Goal: Communication & Community: Answer question/provide support

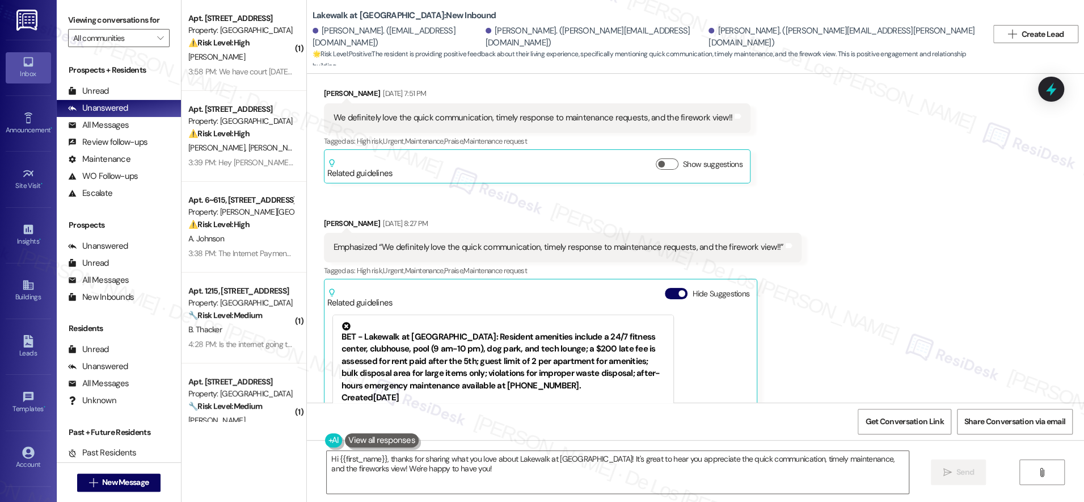
scroll to position [2883, 0]
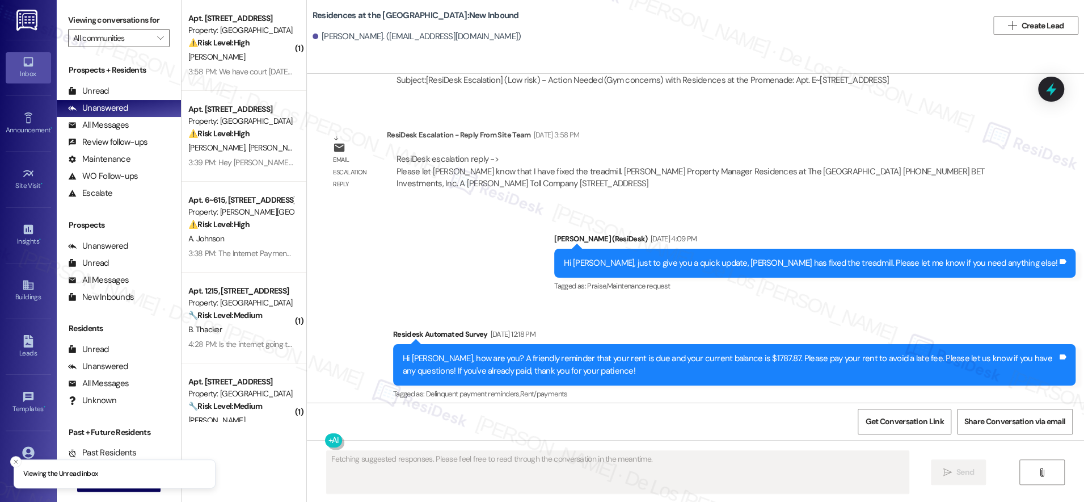
scroll to position [1944, 0]
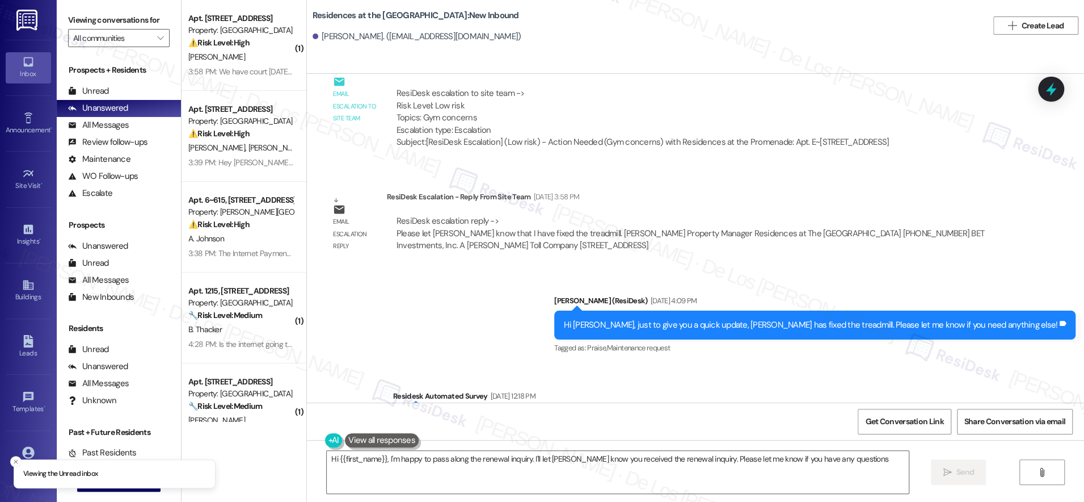
type textarea "Hi {{first_name}}, I'm happy to pass along the renewal inquiry. I'll let Stefan…"
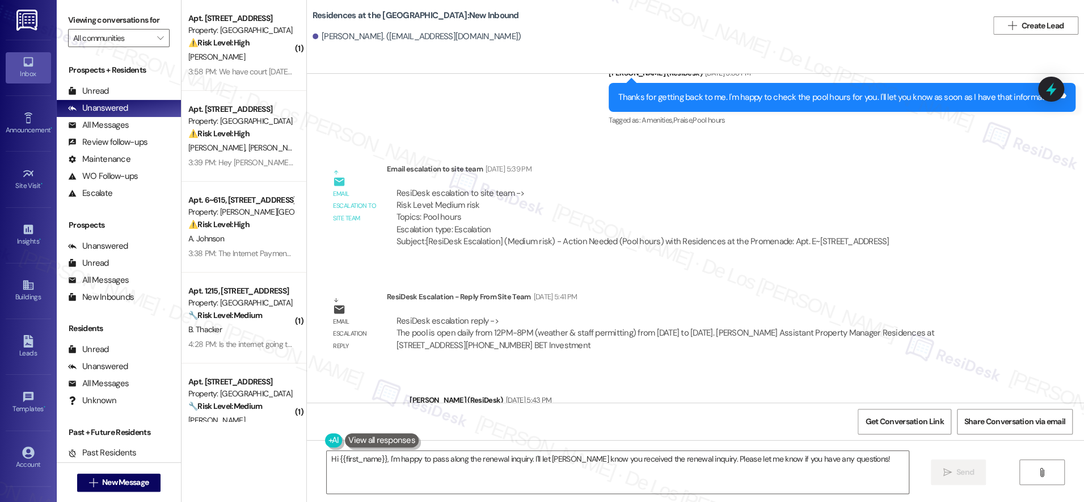
scroll to position [646, 0]
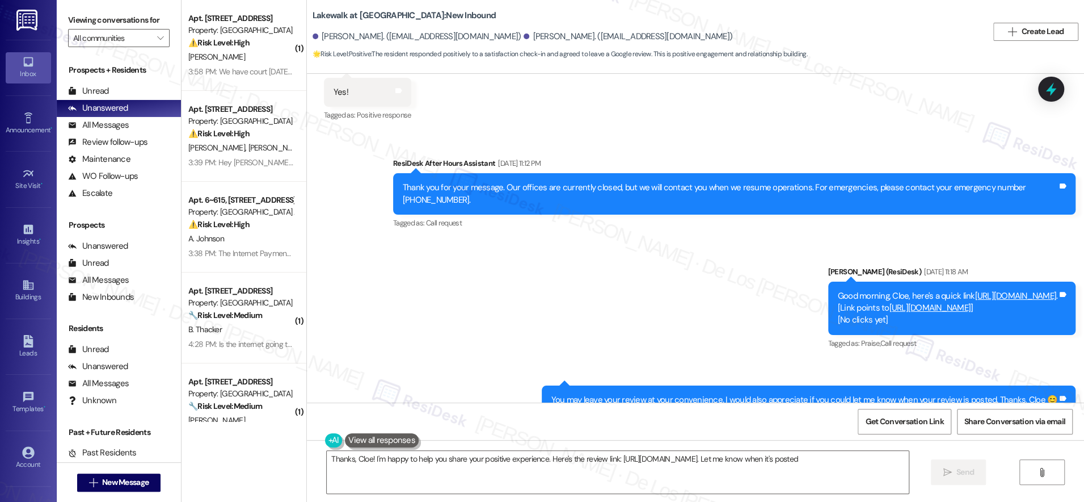
type textarea "Thanks, Cloe! I'm happy to help you share your positive experience. Here's the …"
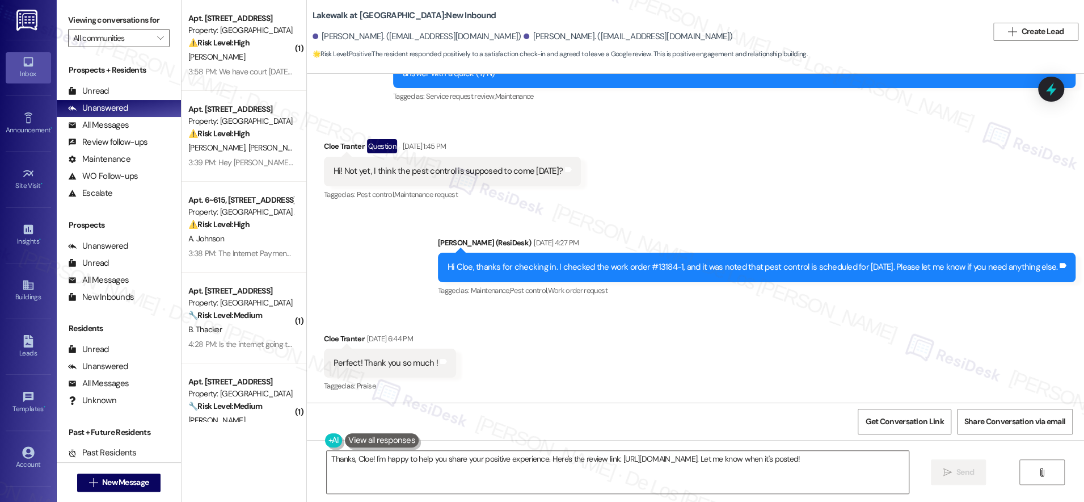
scroll to position [854, 0]
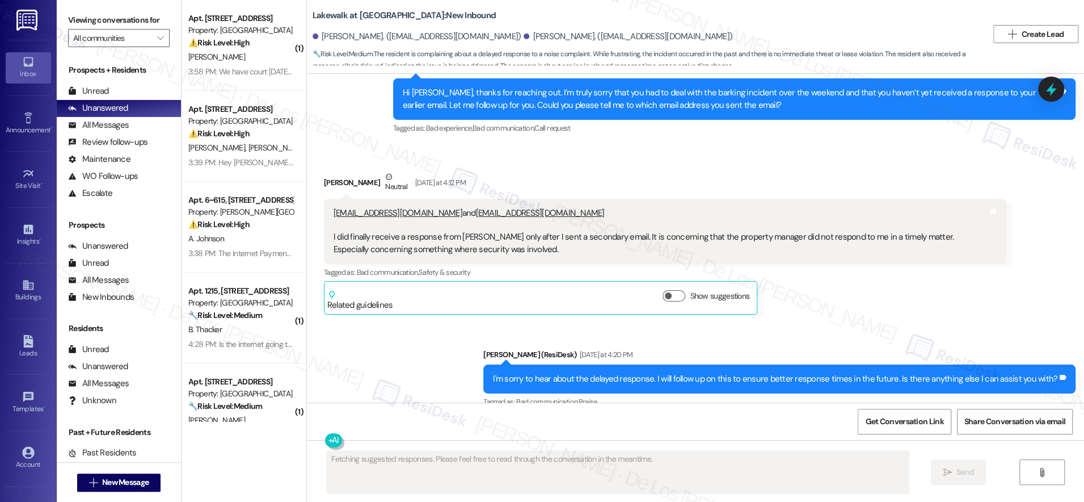
scroll to position [2322, 0]
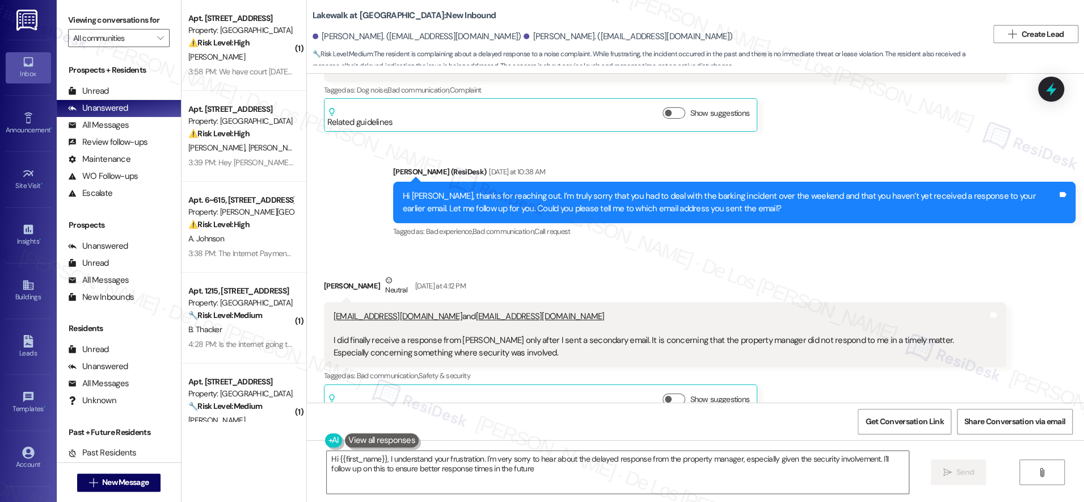
type textarea "Hi {{first_name}}, I understand your frustration. I'm very sorry to hear about …"
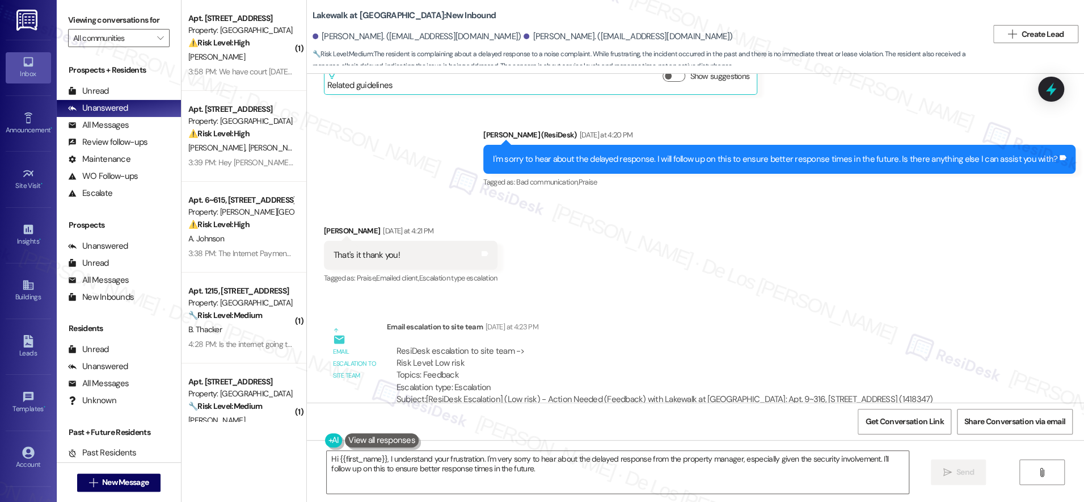
scroll to position [2821, 0]
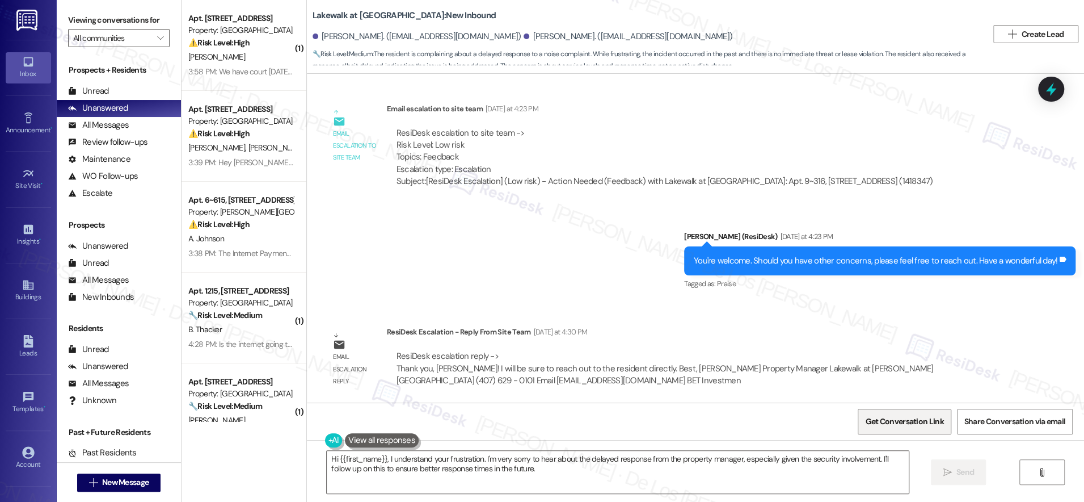
click at [920, 411] on span "Get Conversation Link" at bounding box center [904, 421] width 83 height 24
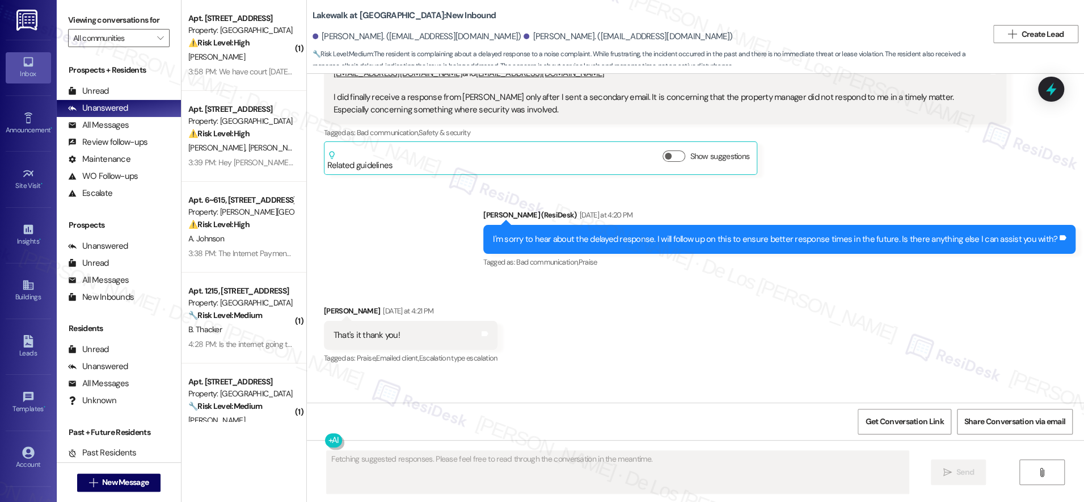
scroll to position [2530, 0]
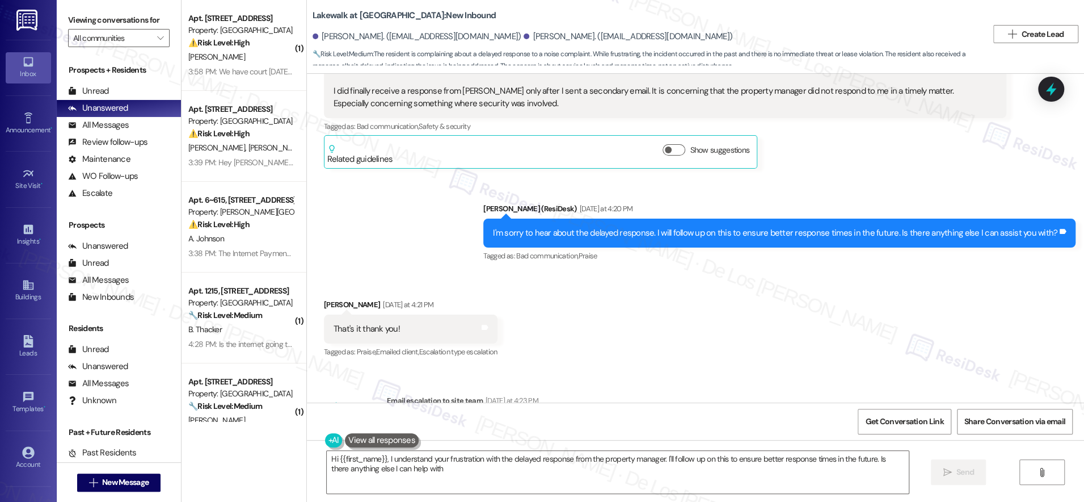
type textarea "Hi {{first_name}}, I understand your frustration with the delayed response from…"
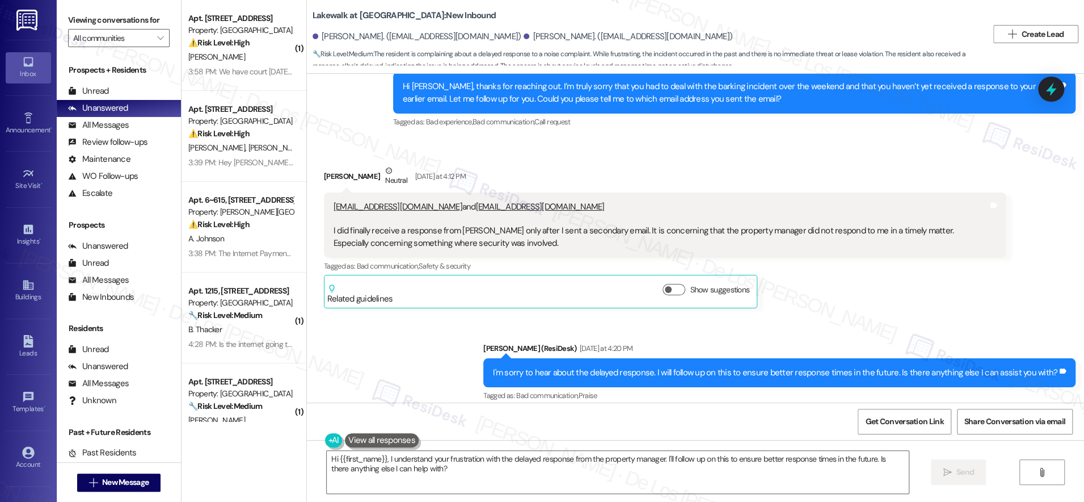
scroll to position [2359, 0]
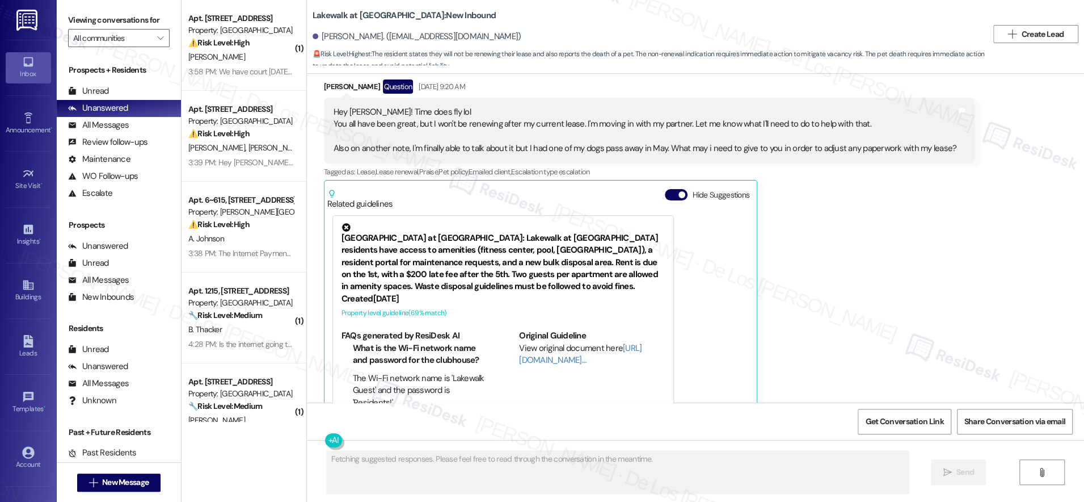
scroll to position [494, 0]
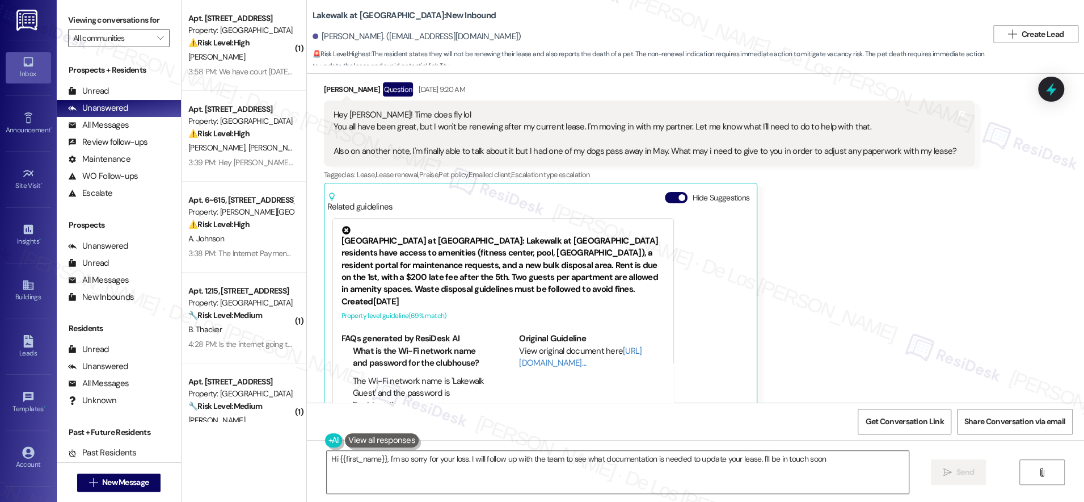
type textarea "Hi {{first_name}}, I'm so sorry for your loss. I will follow up with the team t…"
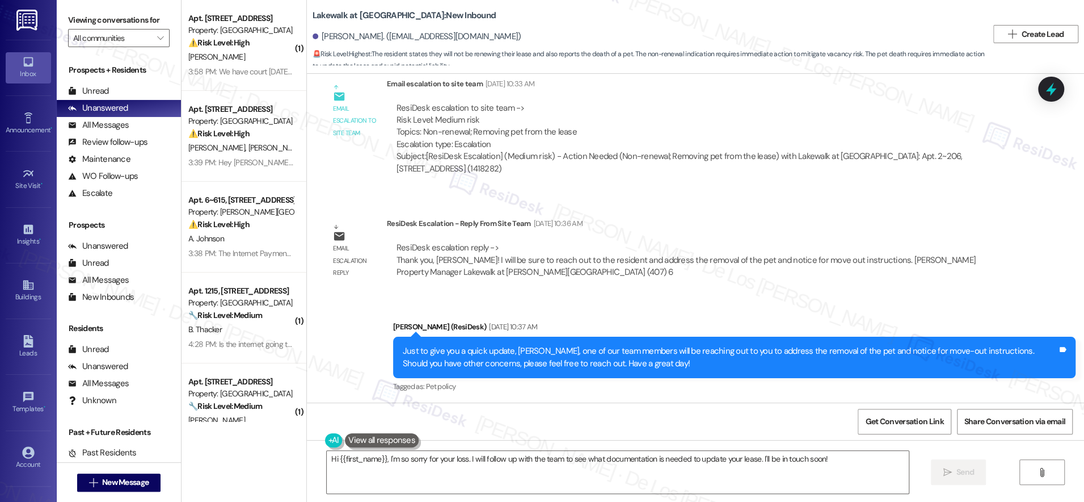
scroll to position [1121, 0]
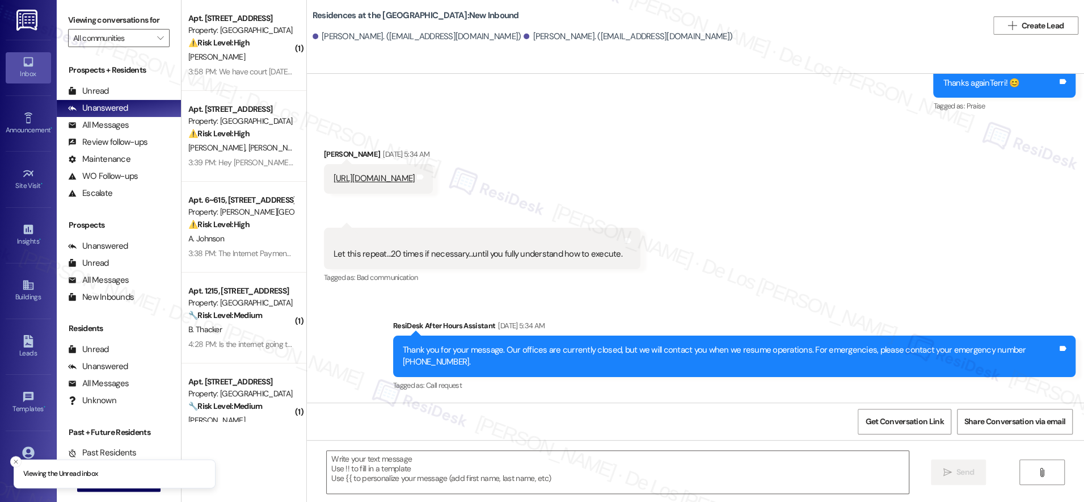
type textarea "Fetching suggested responses. Please feel free to read through the conversation…"
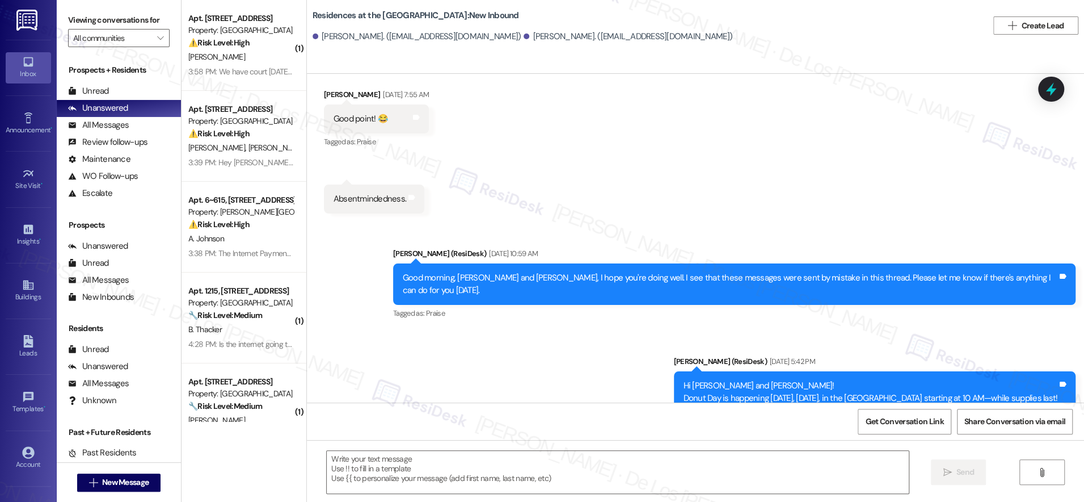
scroll to position [2295, 0]
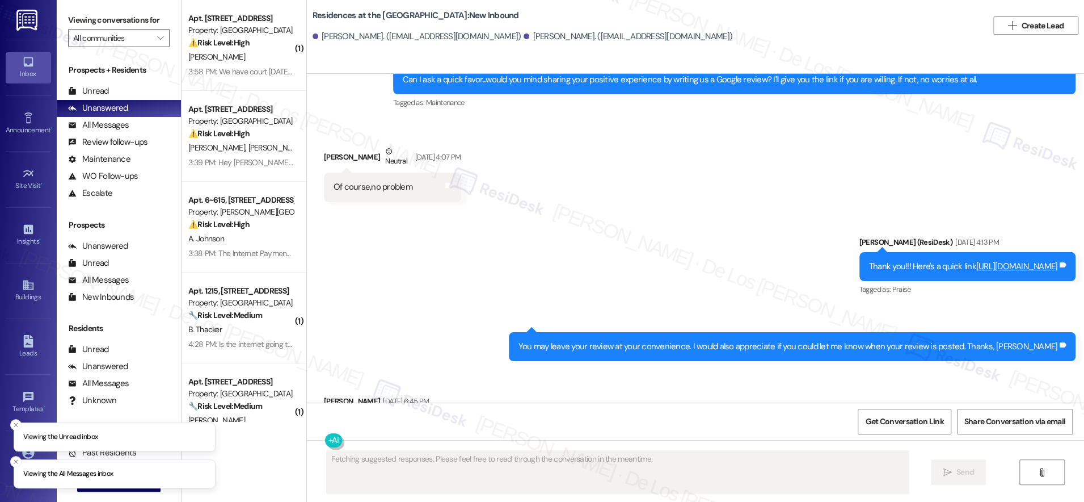
scroll to position [2271, 0]
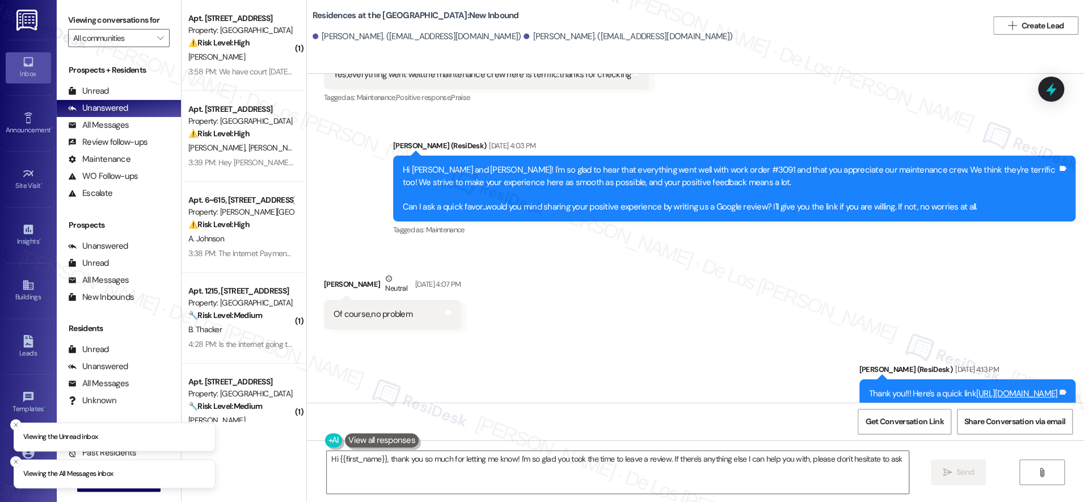
type textarea "Hi {{first_name}}, thank you so much for letting me know! I'm so glad you took …"
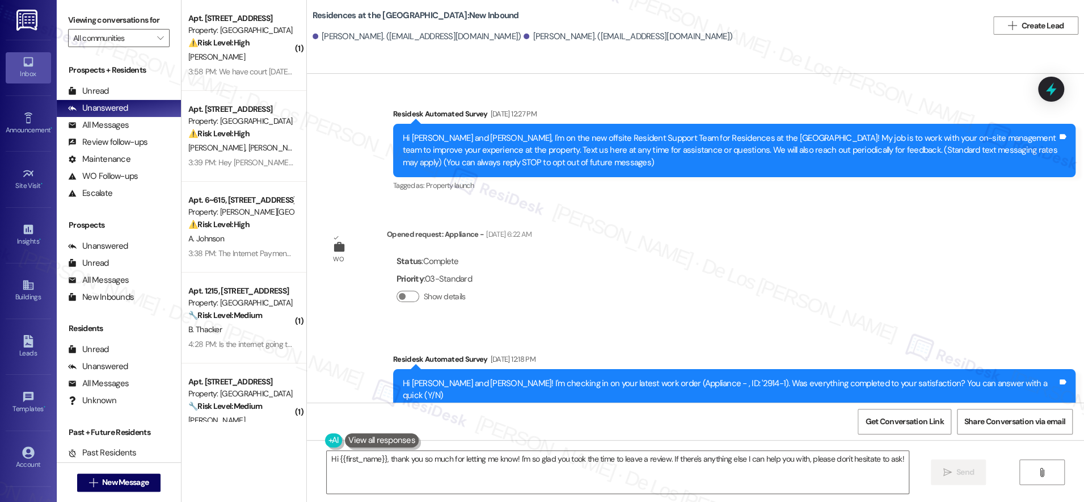
scroll to position [0, 0]
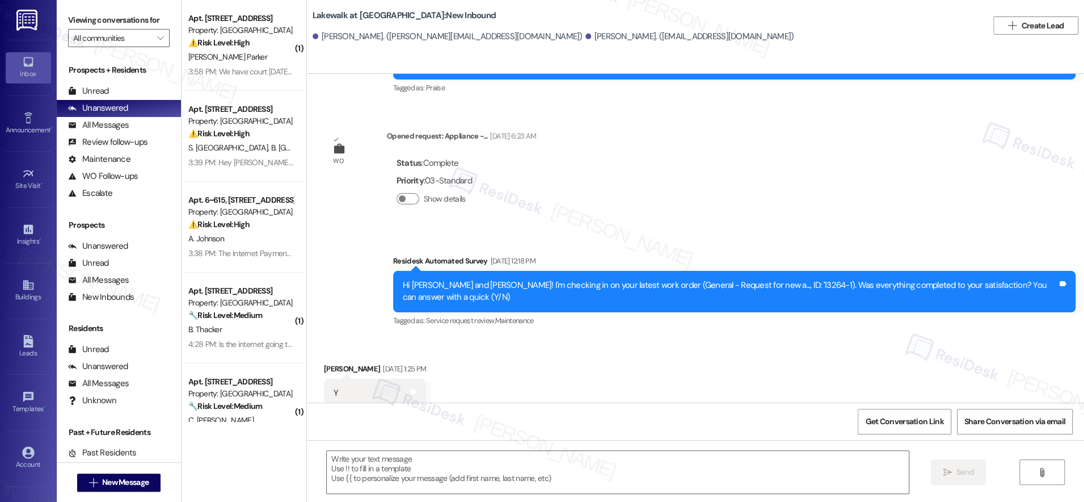
scroll to position [1414, 0]
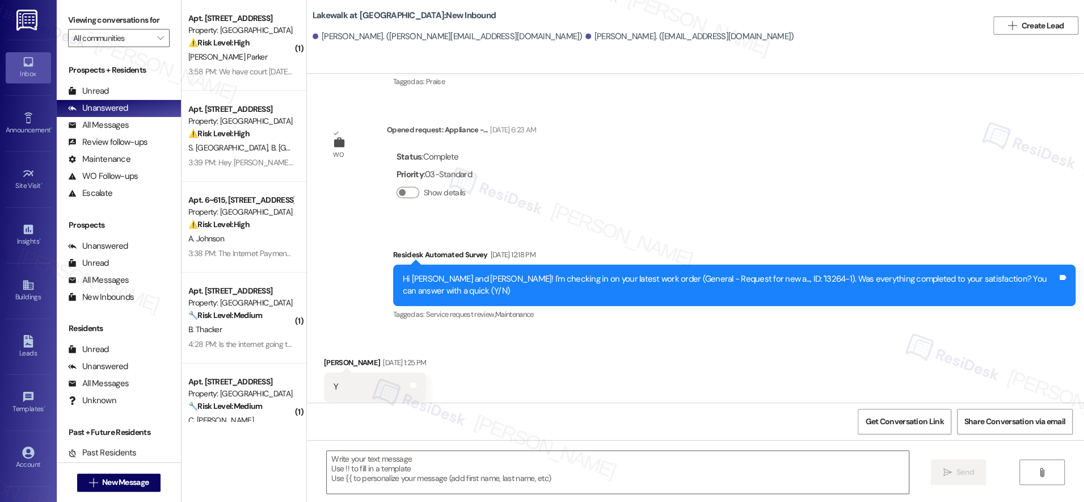
type textarea "Fetching suggested responses. Please feel free to read through the conversation…"
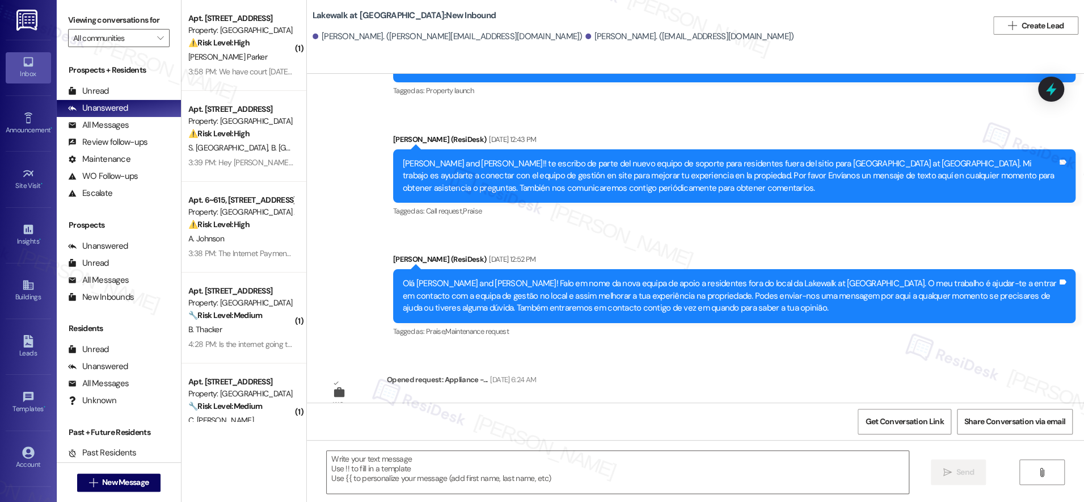
scroll to position [0, 0]
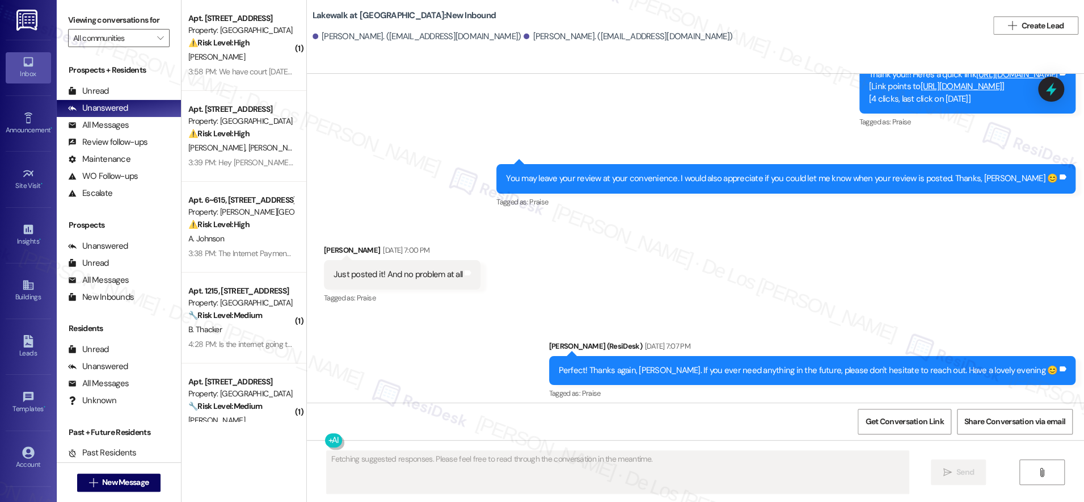
scroll to position [978, 0]
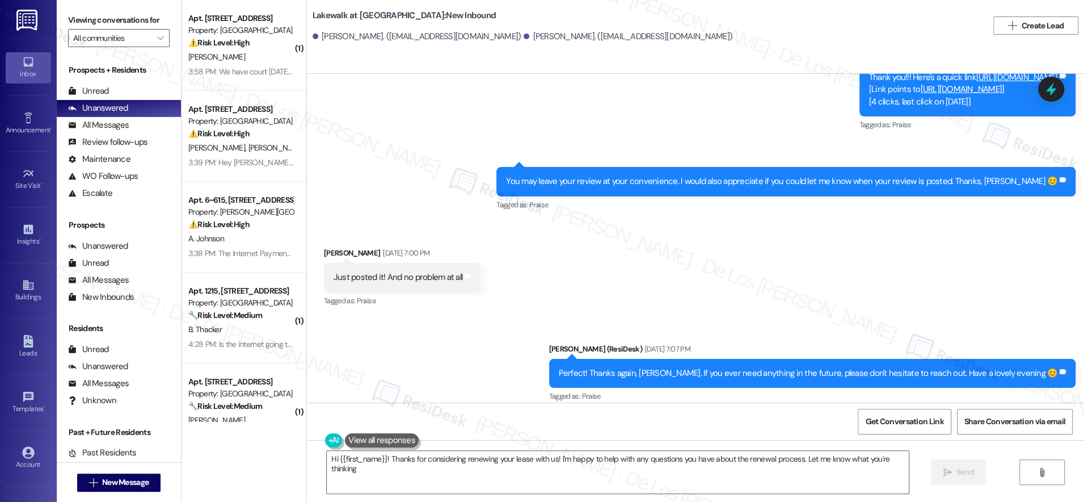
type textarea "Hi {{first_name}}! Thanks for considering renewing your lease with us! I'm happ…"
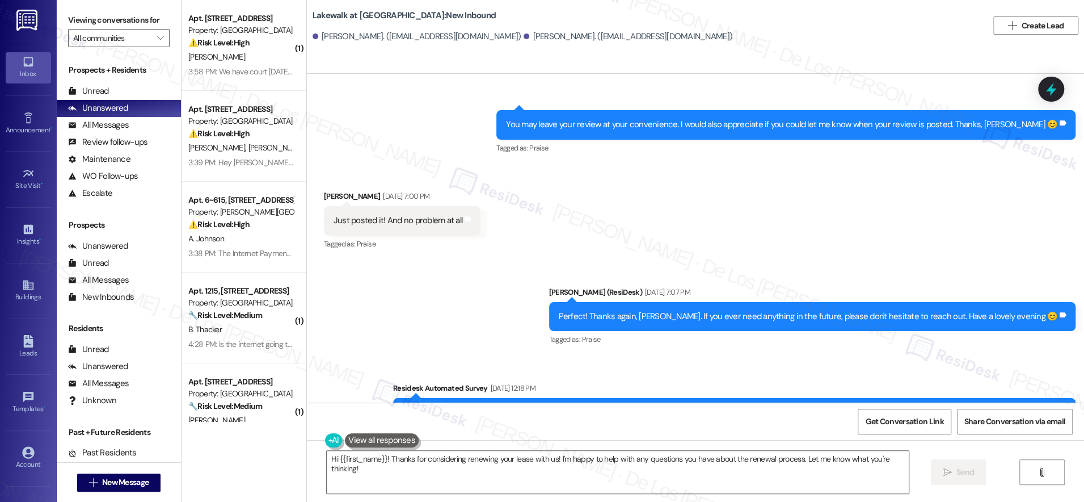
scroll to position [1111, 0]
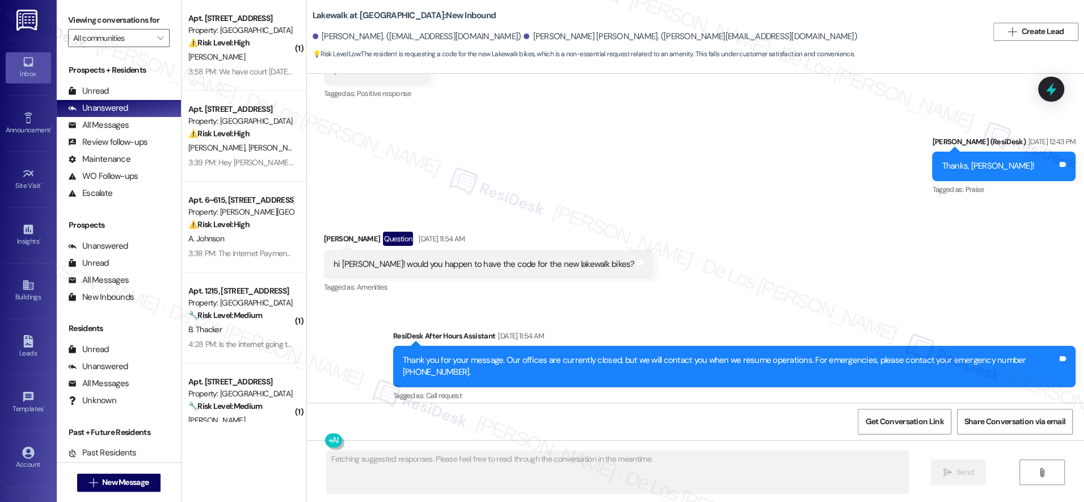
scroll to position [1901, 0]
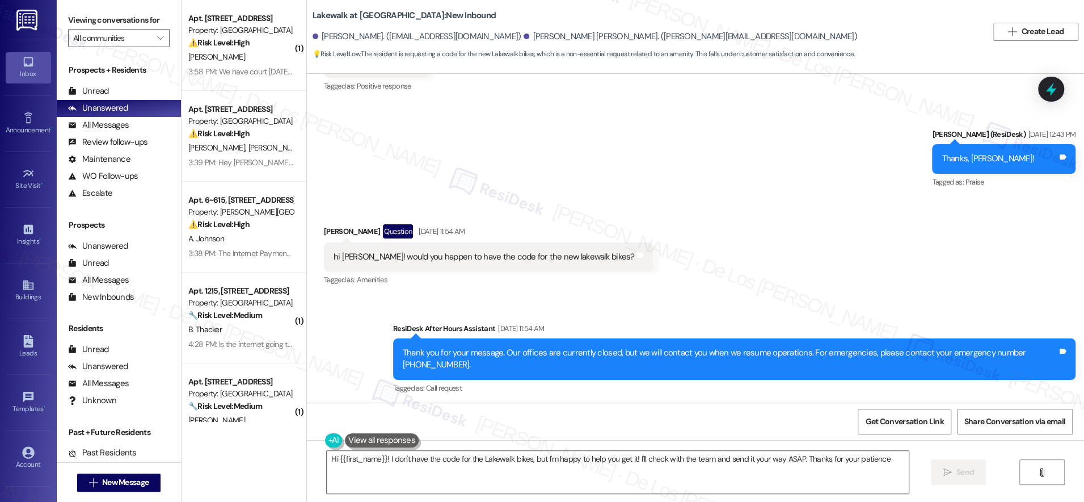
type textarea "Hi {{first_name}}! I don't have the code for the Lakewalk bikes, but I'm happy …"
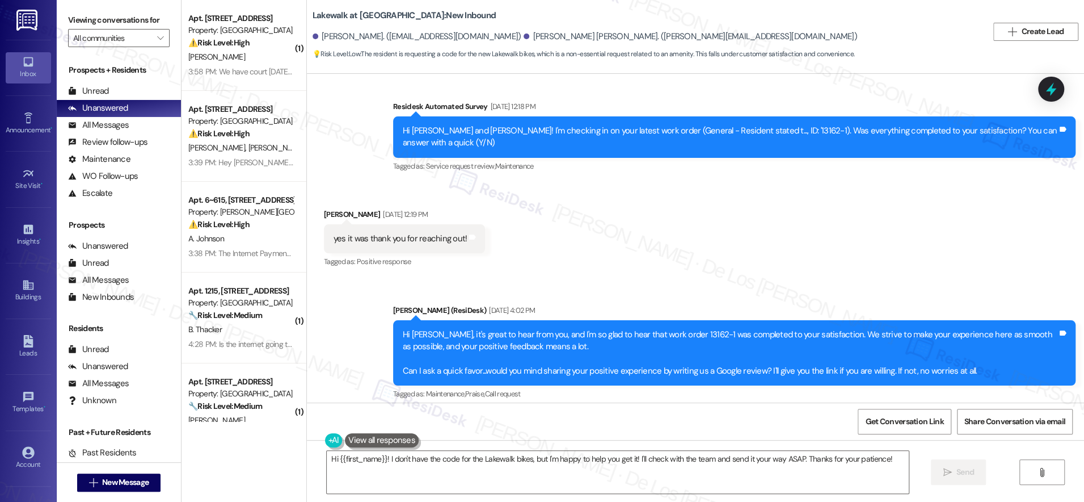
scroll to position [832, 0]
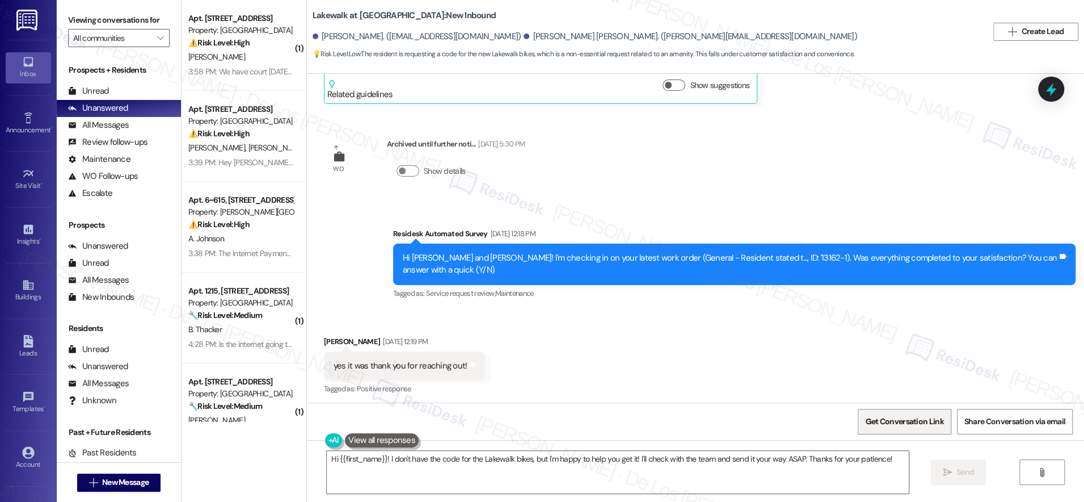
click at [906, 415] on span "Get Conversation Link" at bounding box center [904, 421] width 78 height 12
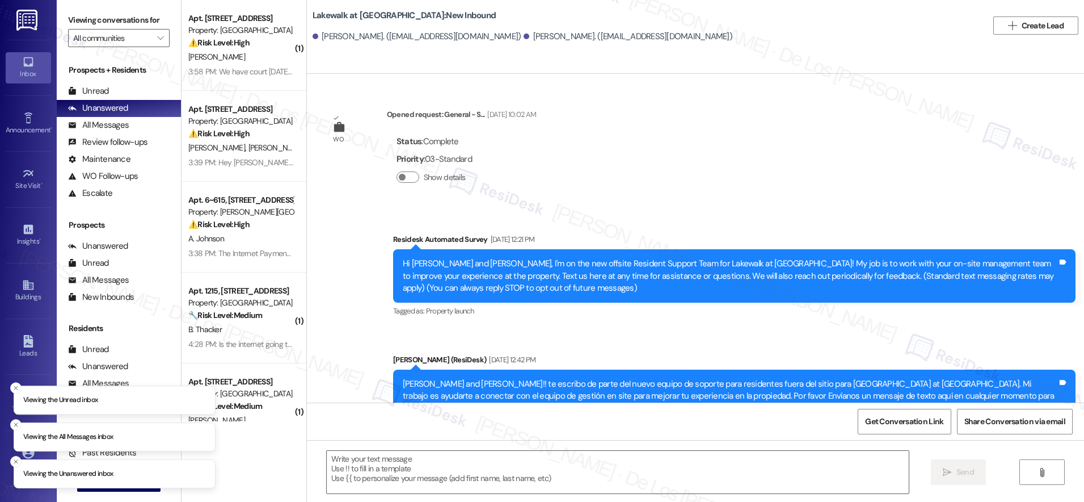
type textarea "Fetching suggested responses. Please feel free to read through the conversation…"
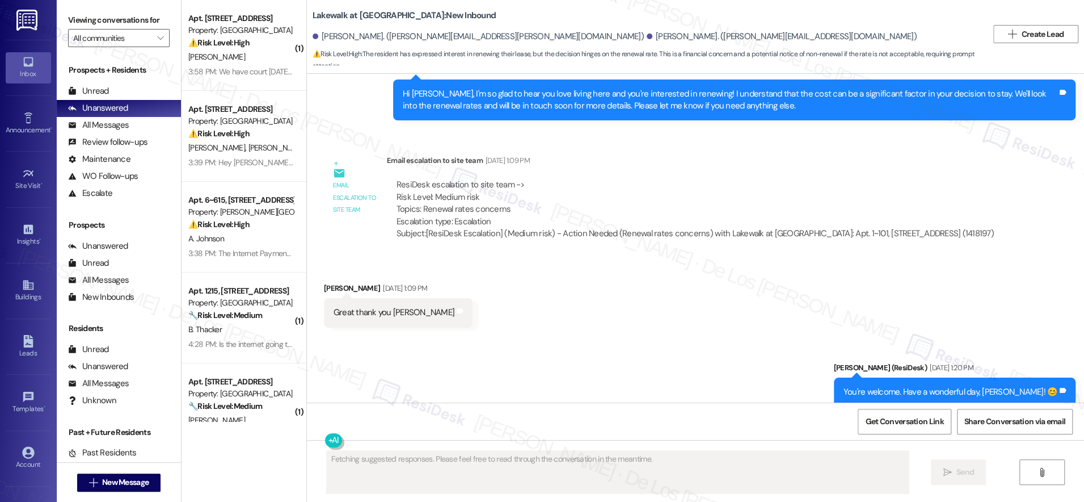
scroll to position [2040, 0]
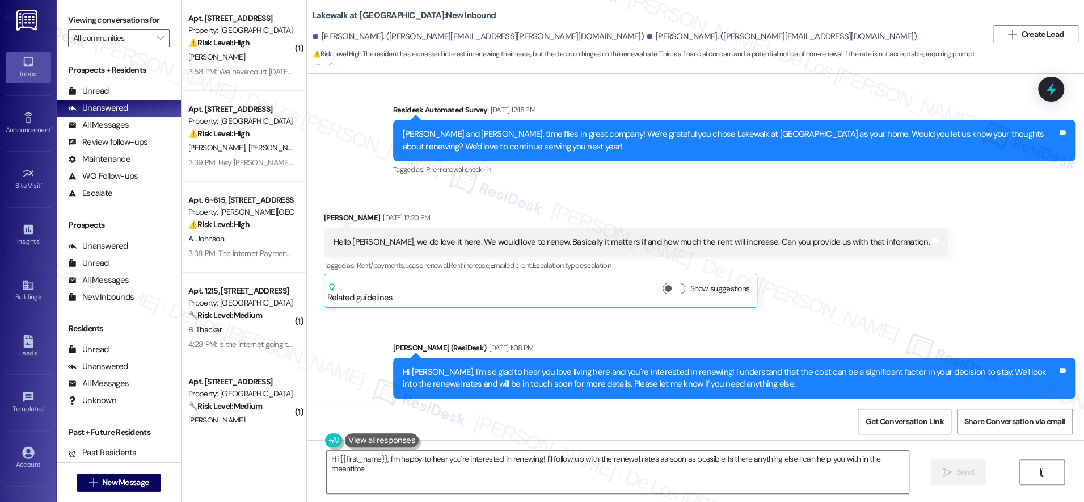
type textarea "Hi {{first_name}}, I'm happy to hear you're interested in renewing! I'll follow…"
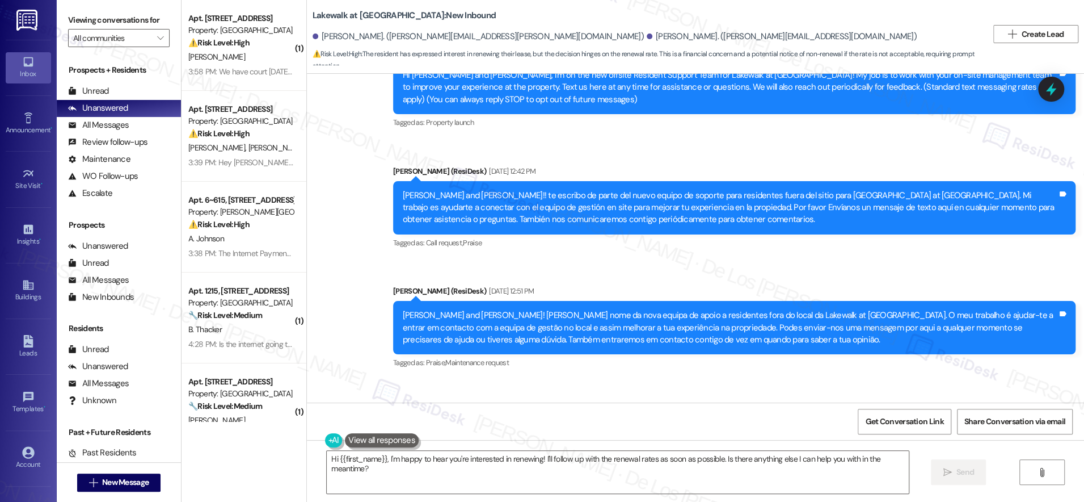
scroll to position [0, 0]
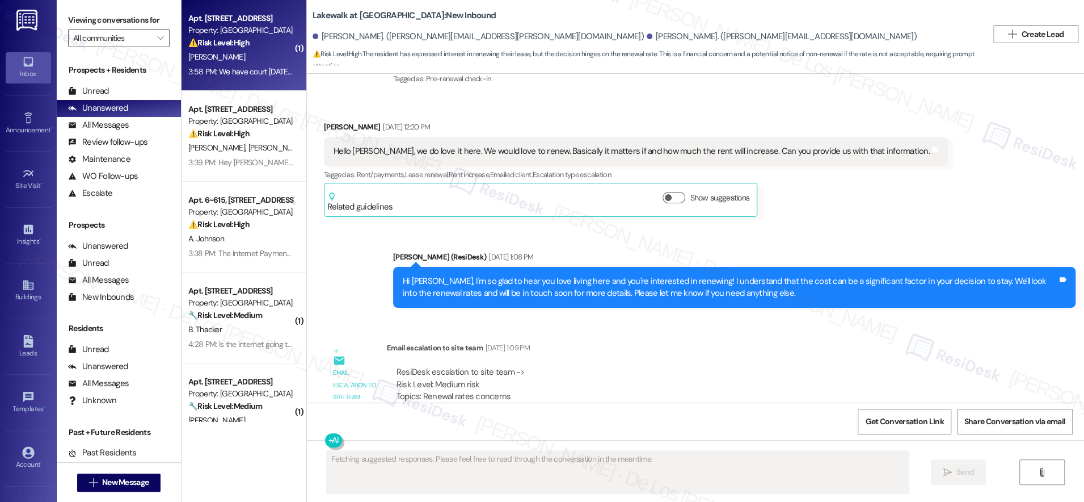
scroll to position [1961, 0]
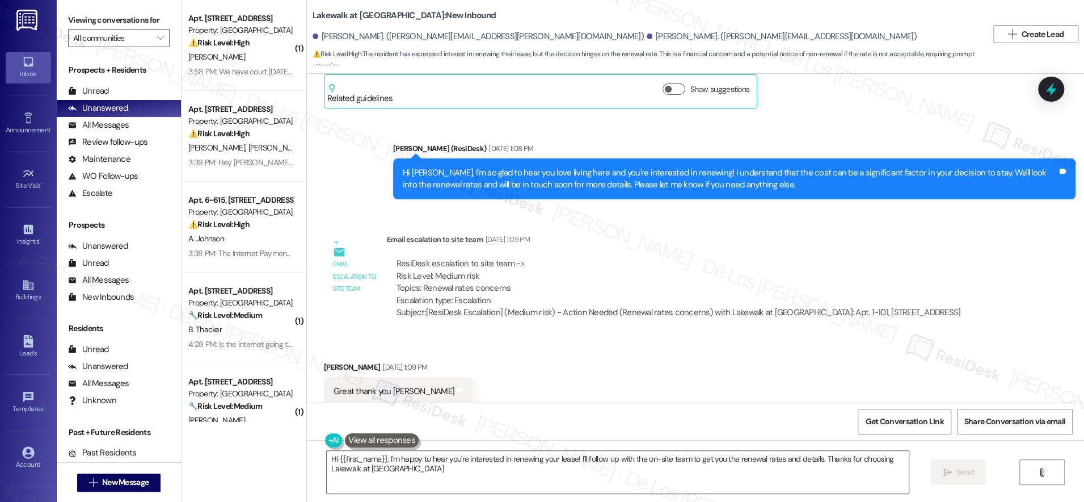
type textarea "Hi {{first_name}}, I'm happy to hear you're interested in renewing your lease! …"
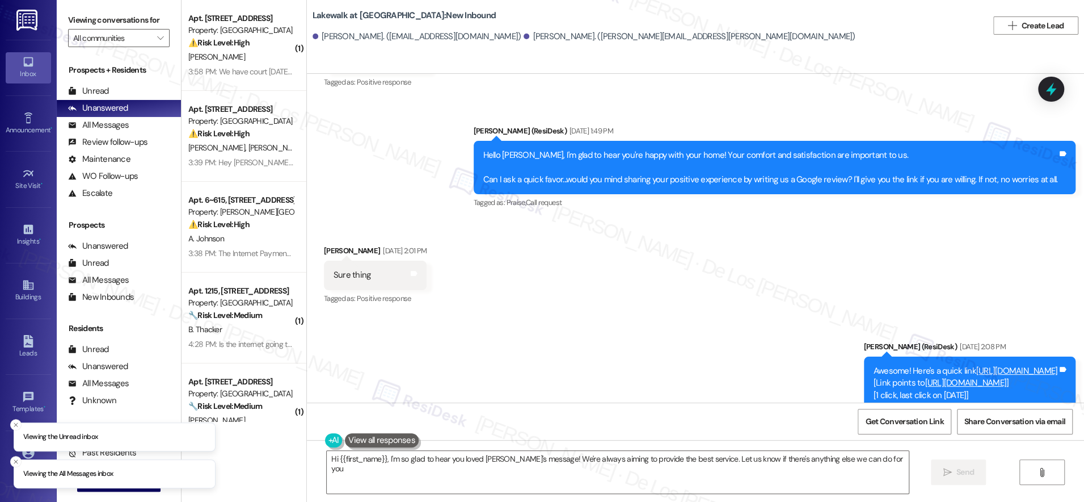
type textarea "Hi {{first_name}}, I'm so glad to hear you loved [PERSON_NAME]'s message! We're…"
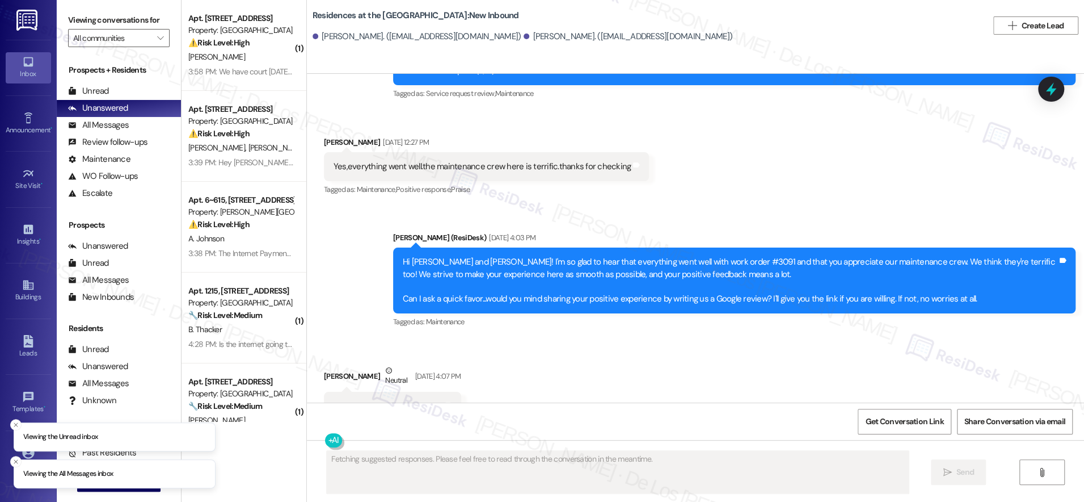
scroll to position [1925, 0]
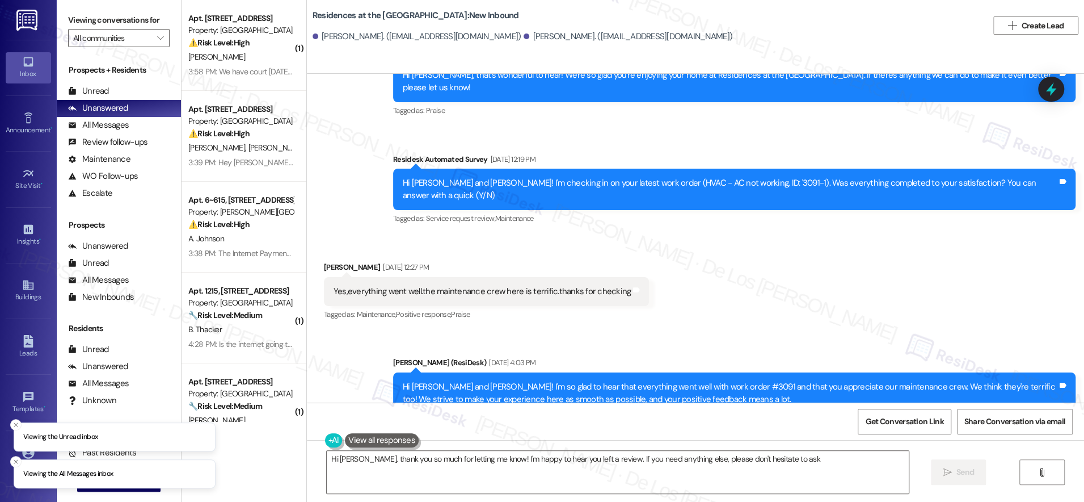
type textarea "Hi Richard, thank you so much for letting me know! I'm happy to hear you left a…"
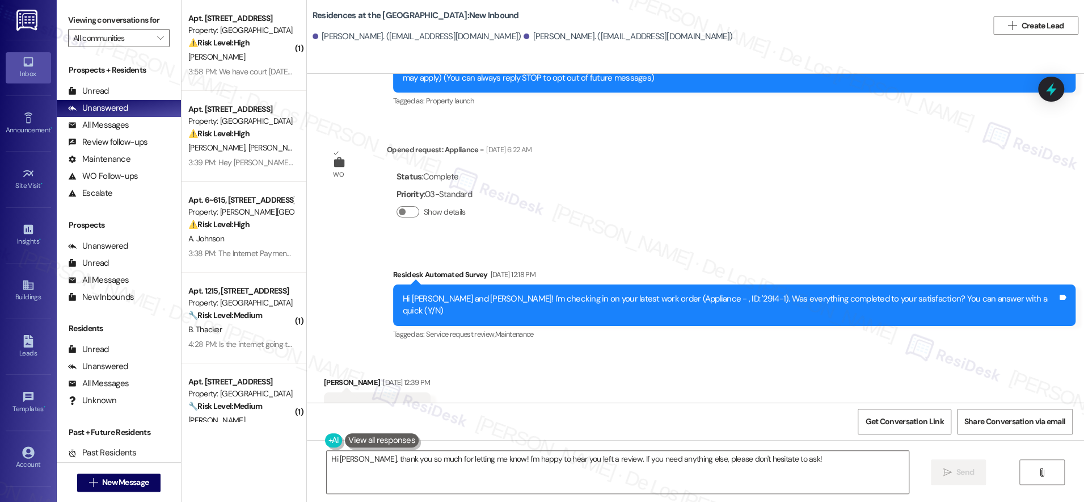
scroll to position [20, 0]
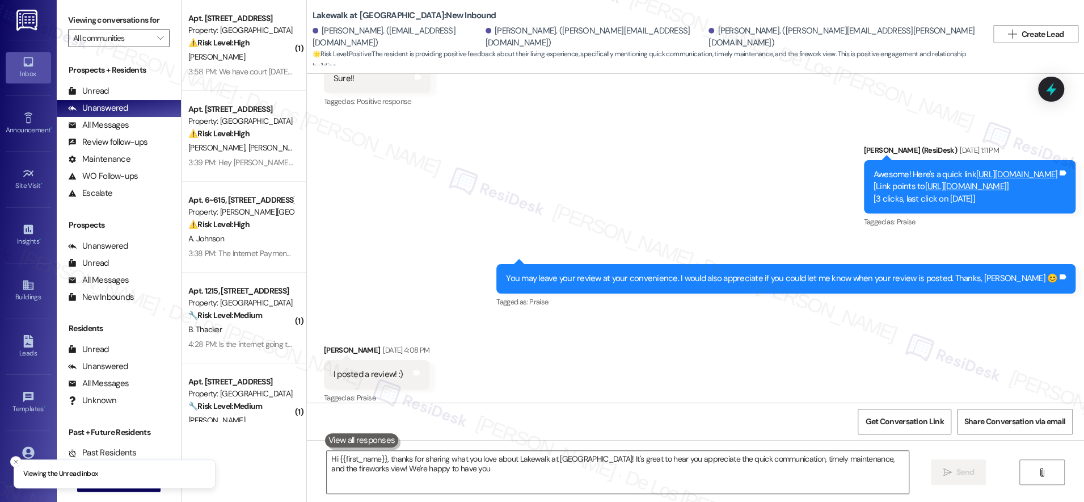
type textarea "Hi {{first_name}}, thanks for sharing what you love about Lakewalk at [GEOGRAPH…"
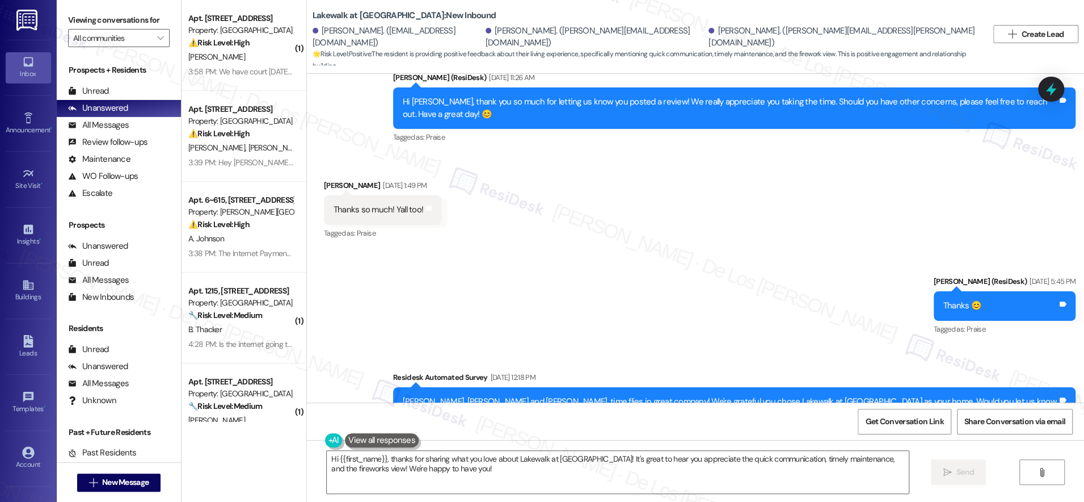
scroll to position [2013, 0]
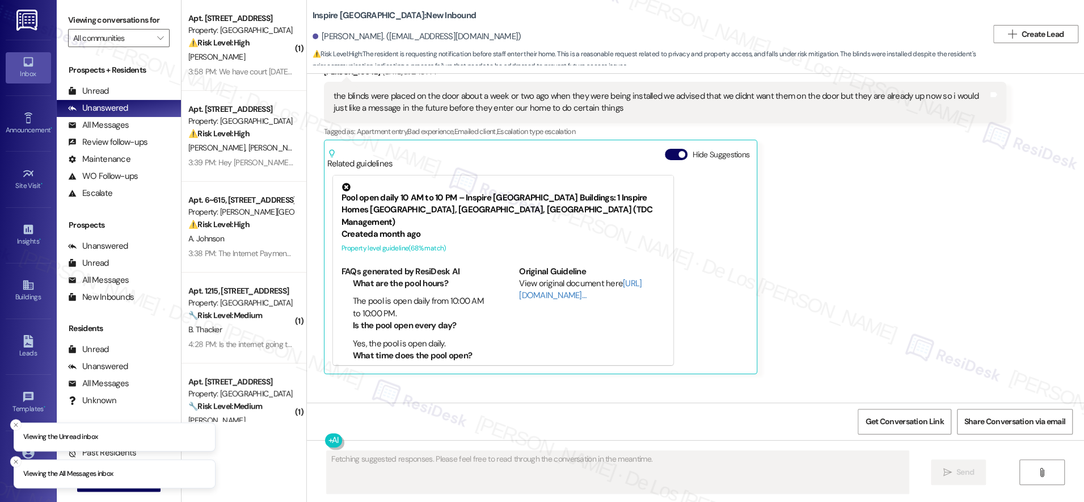
scroll to position [3165, 0]
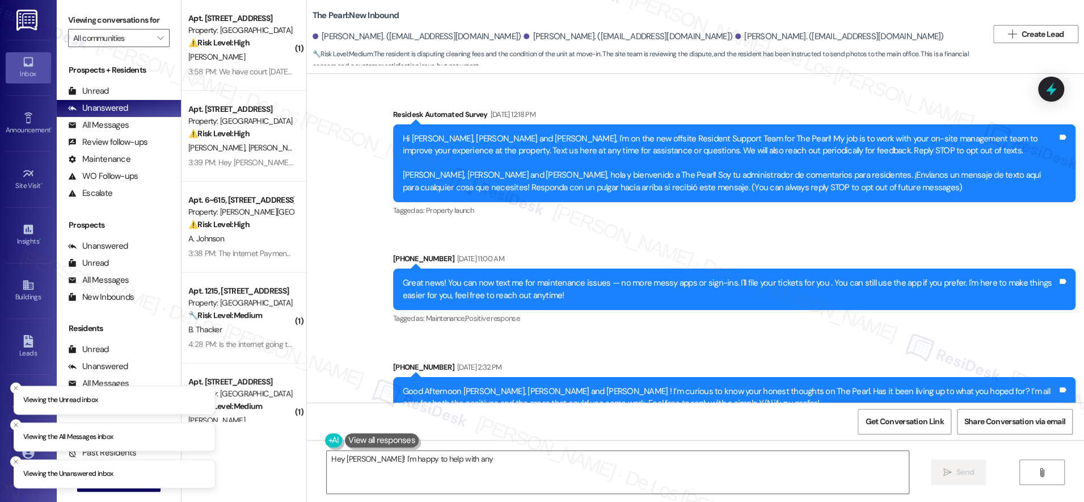
scroll to position [3520, 0]
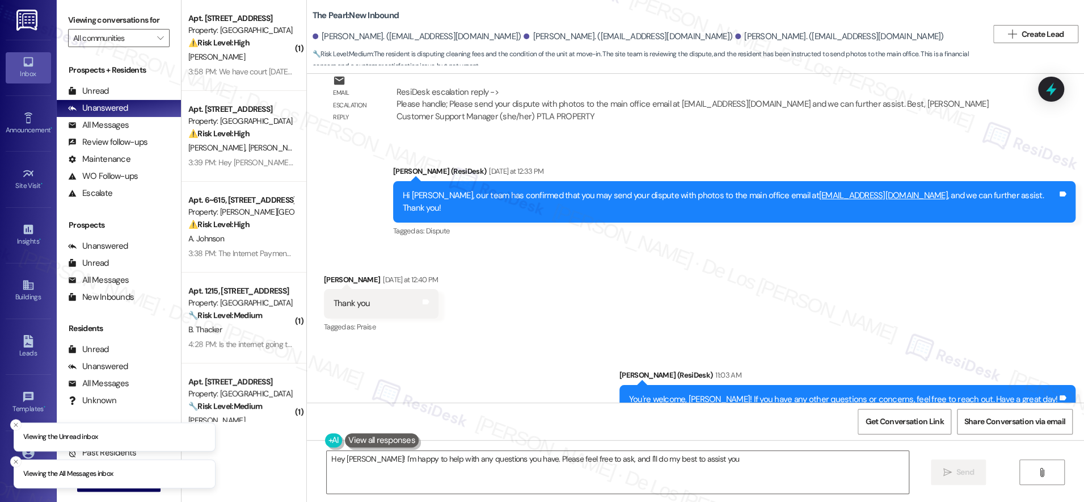
type textarea "Hey Tehgan! I'm happy to help with any questions you have. Please feel free to …"
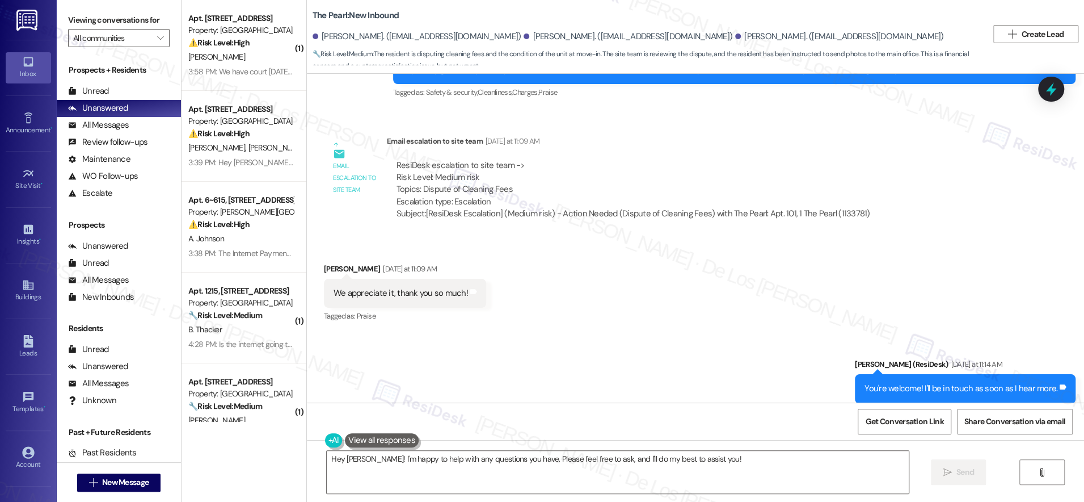
scroll to position [3128, 0]
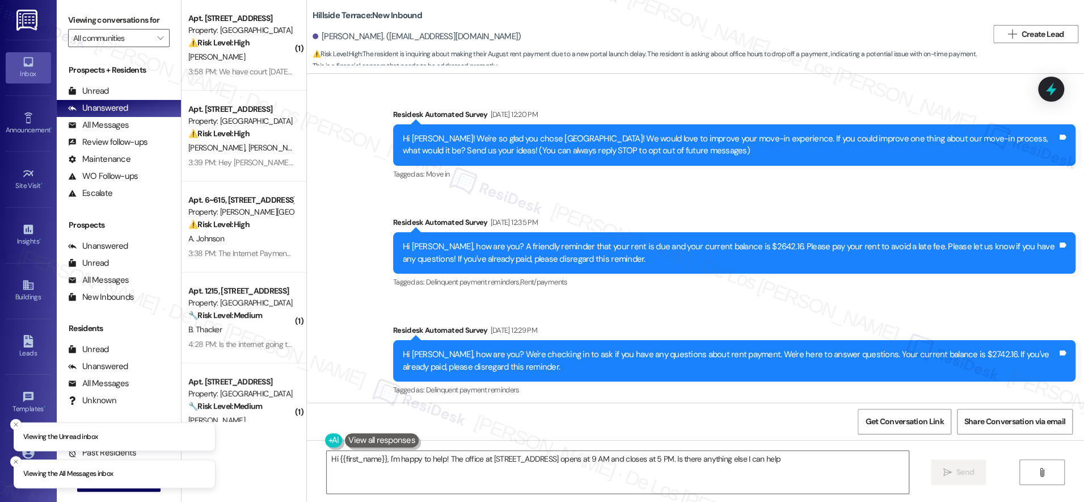
scroll to position [1227, 0]
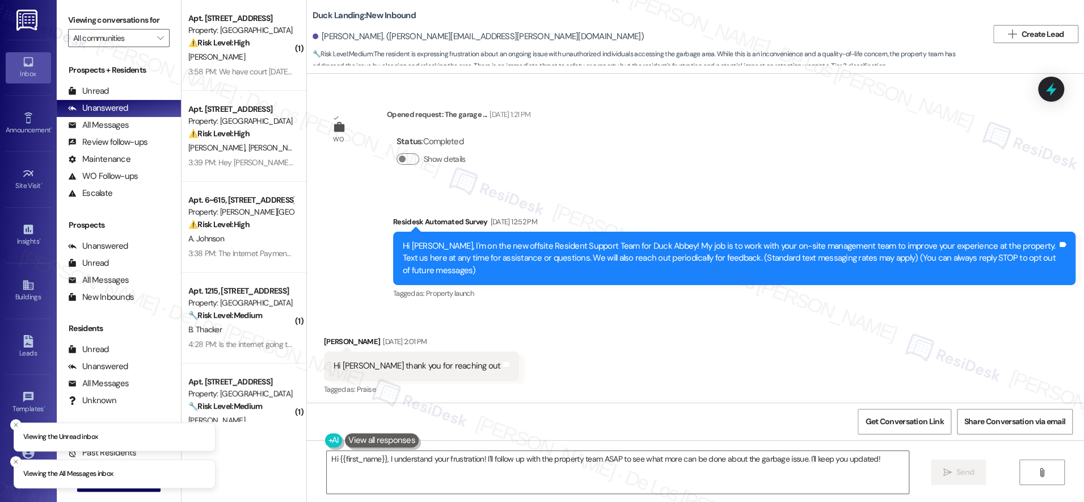
scroll to position [8890, 0]
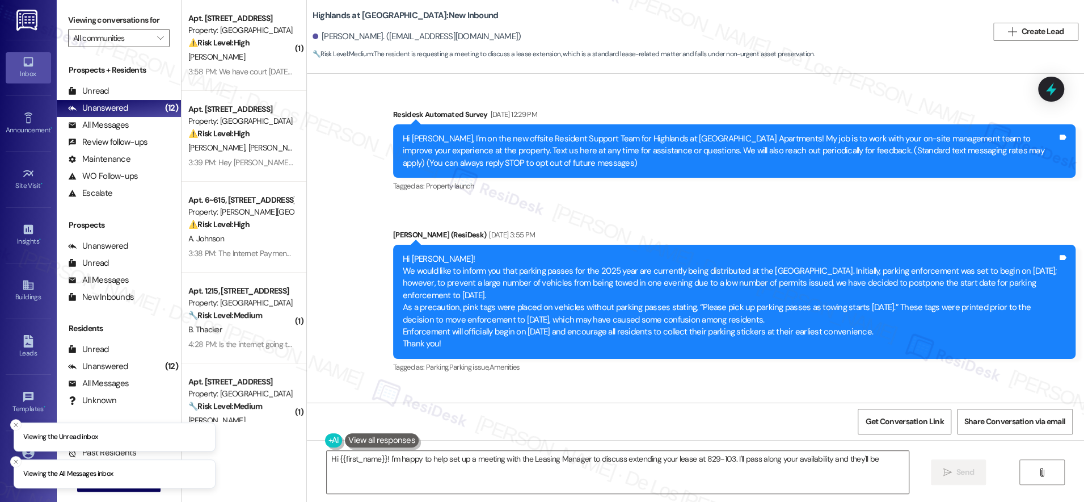
scroll to position [12172, 0]
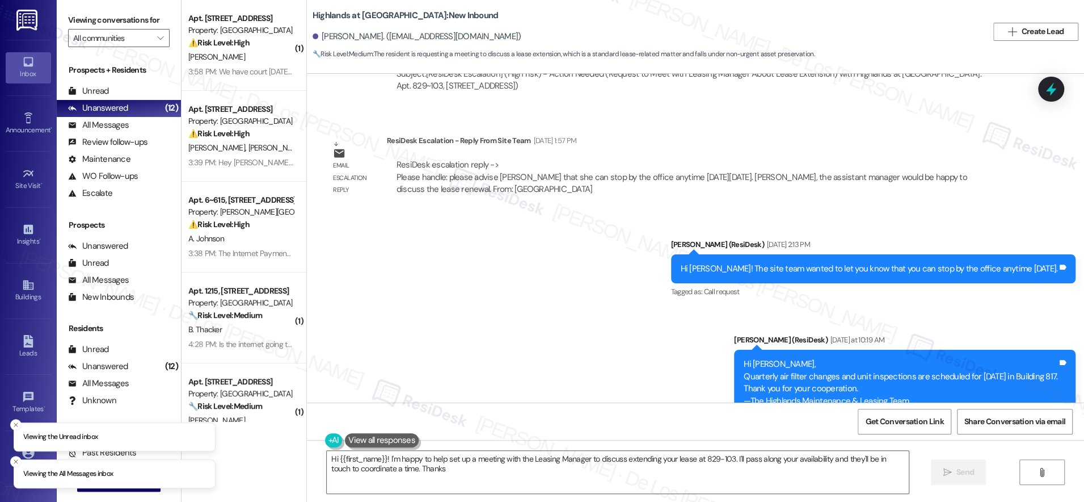
type textarea "Hi {{first_name}}! I'm happy to help set up a meeting with the Leasing Manager …"
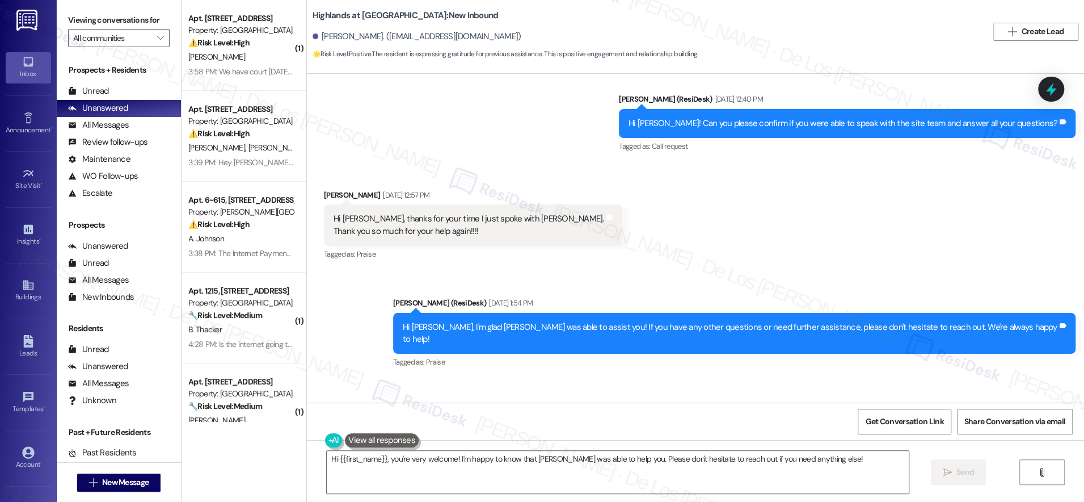
scroll to position [14058, 0]
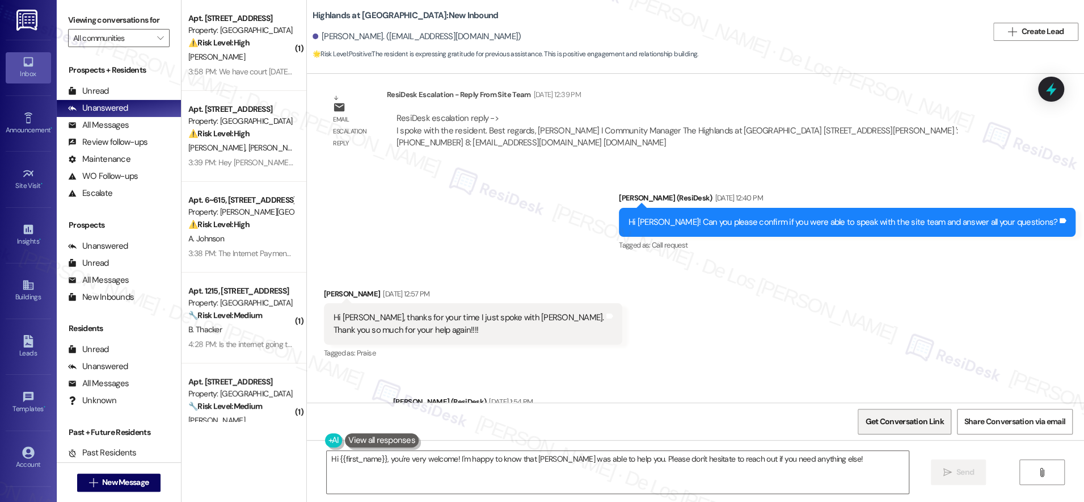
click at [898, 421] on span "Get Conversation Link" at bounding box center [904, 421] width 78 height 12
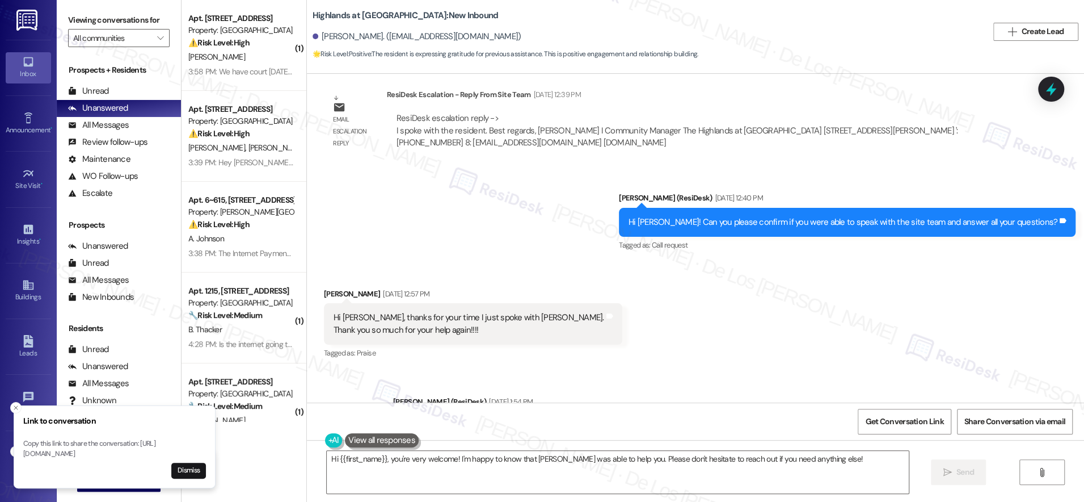
scroll to position [14374, 0]
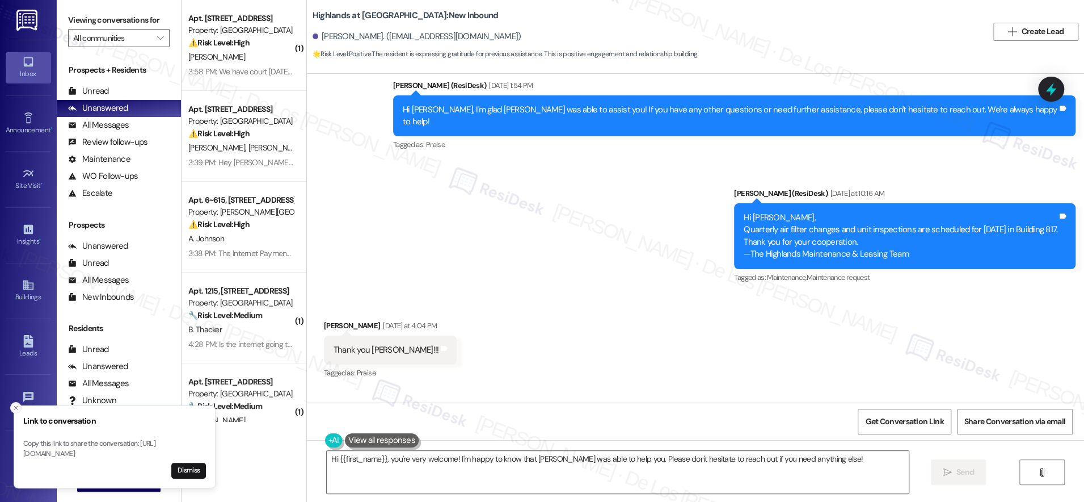
click at [13, 404] on icon "Close toast" at bounding box center [15, 407] width 7 height 7
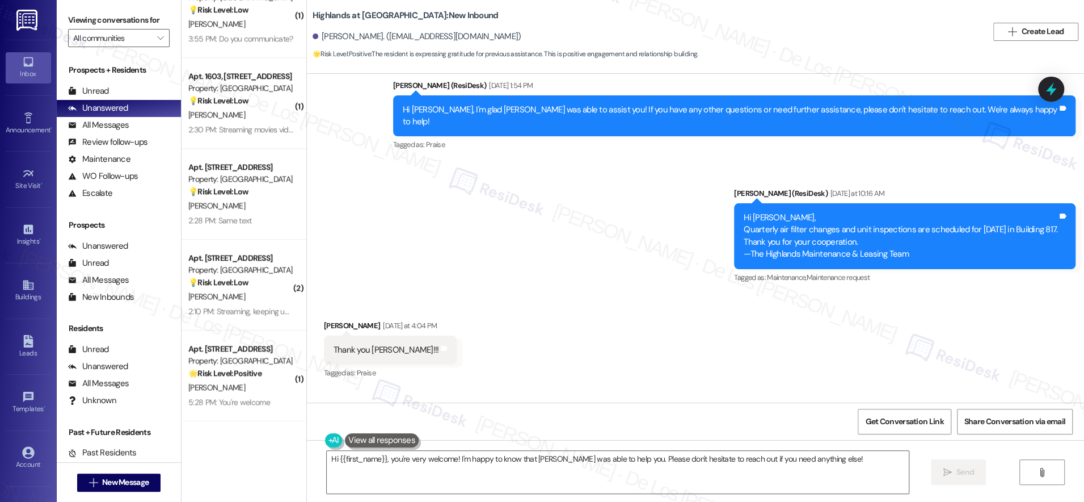
scroll to position [0, 0]
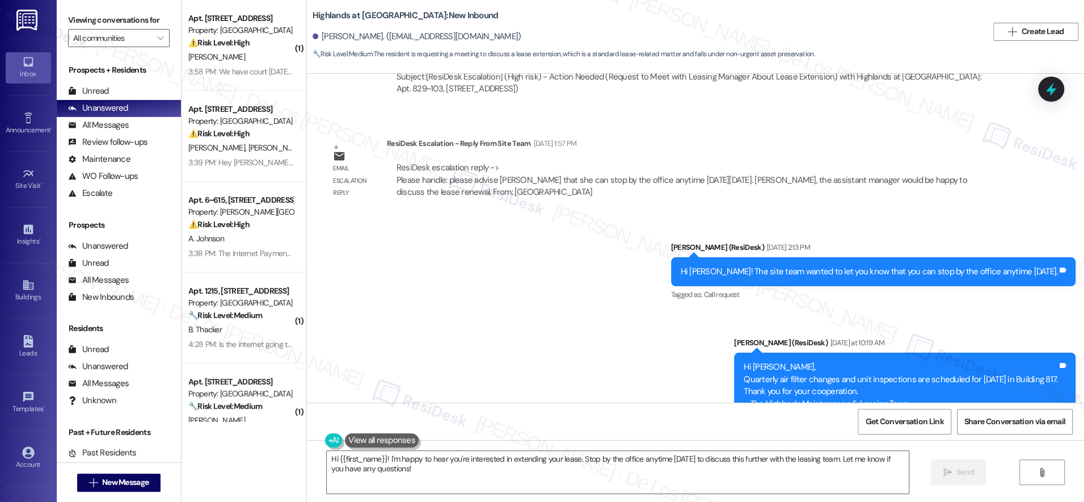
scroll to position [12172, 0]
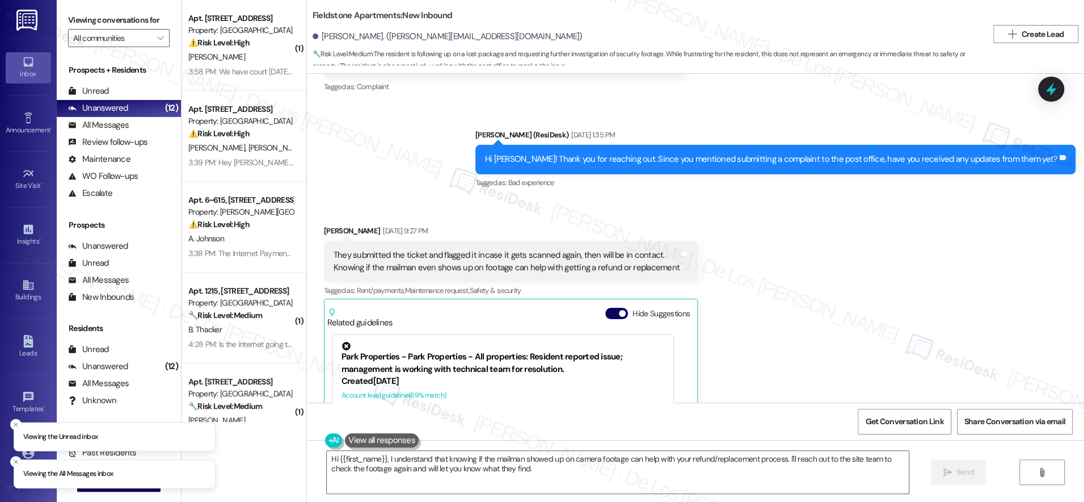
scroll to position [3273, 0]
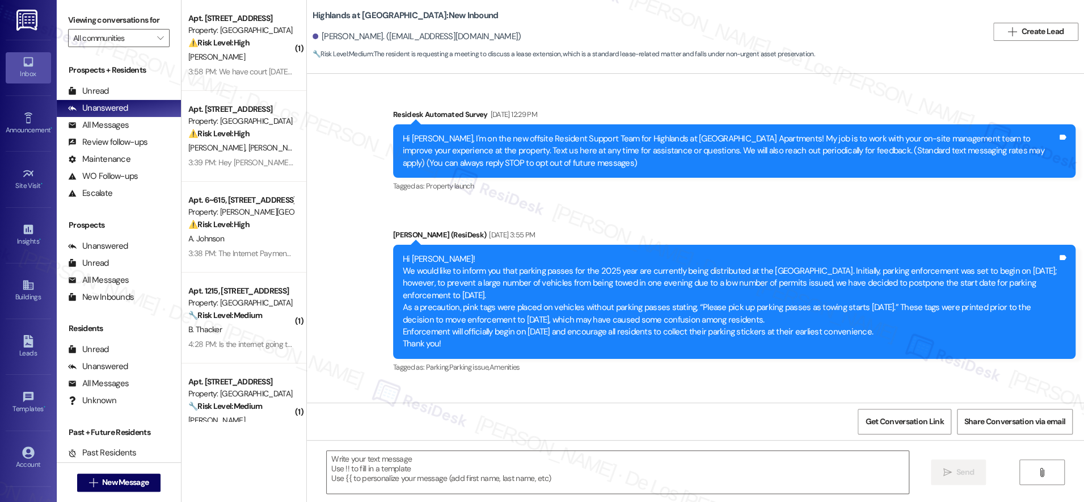
scroll to position [12172, 0]
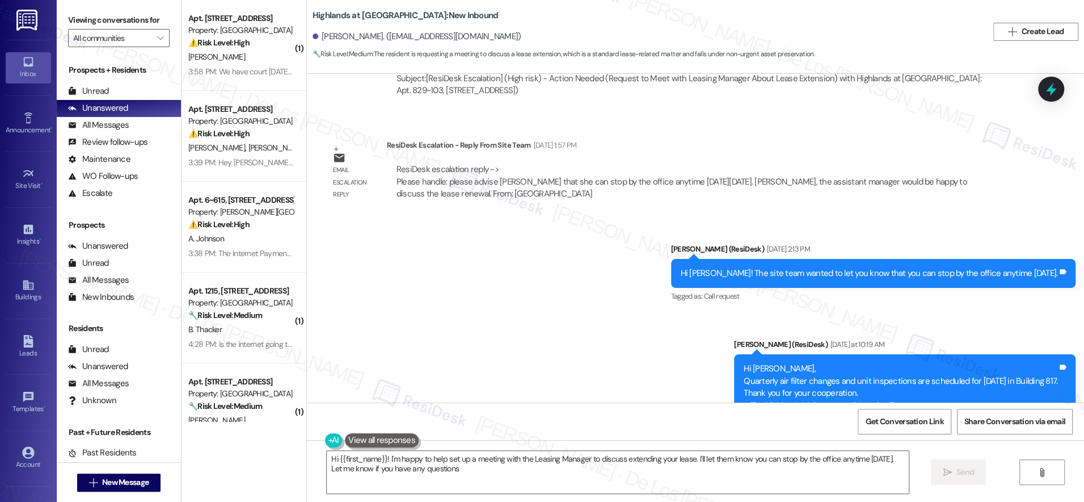
type textarea "Hi {{first_name}}! I'm happy to help set up a meeting with the Leasing Manager …"
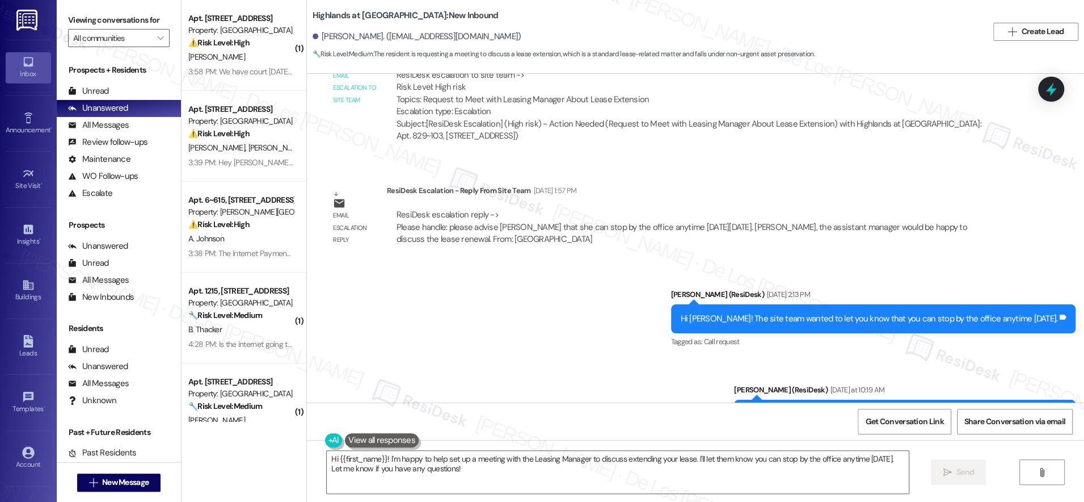
scroll to position [12119, 0]
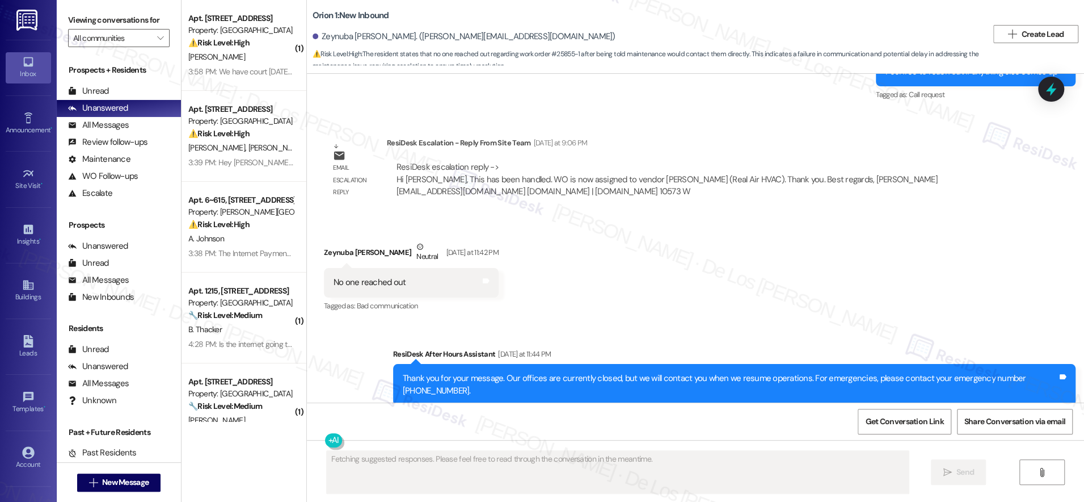
scroll to position [2506, 0]
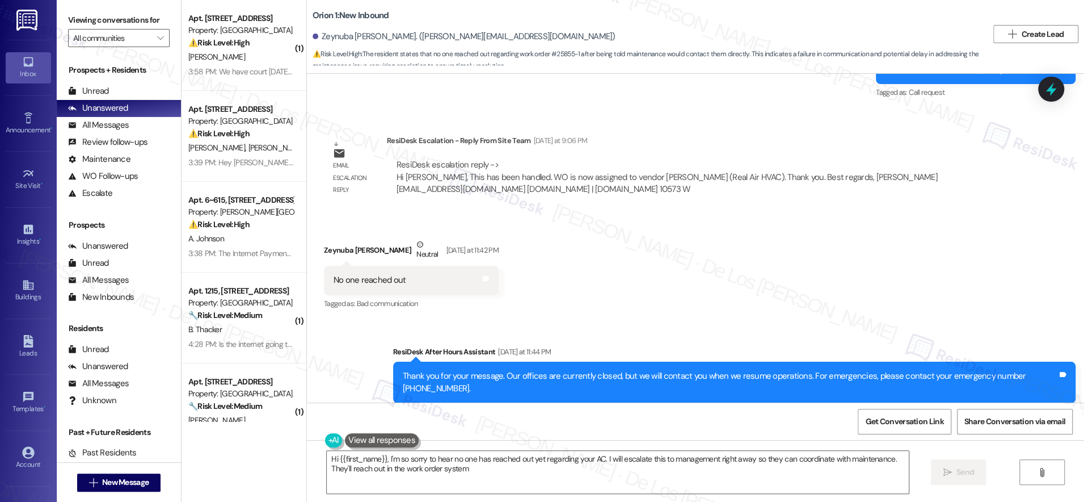
type textarea "Hi {{first_name}}, I'm so sorry to hear no one has reached out yet regarding yo…"
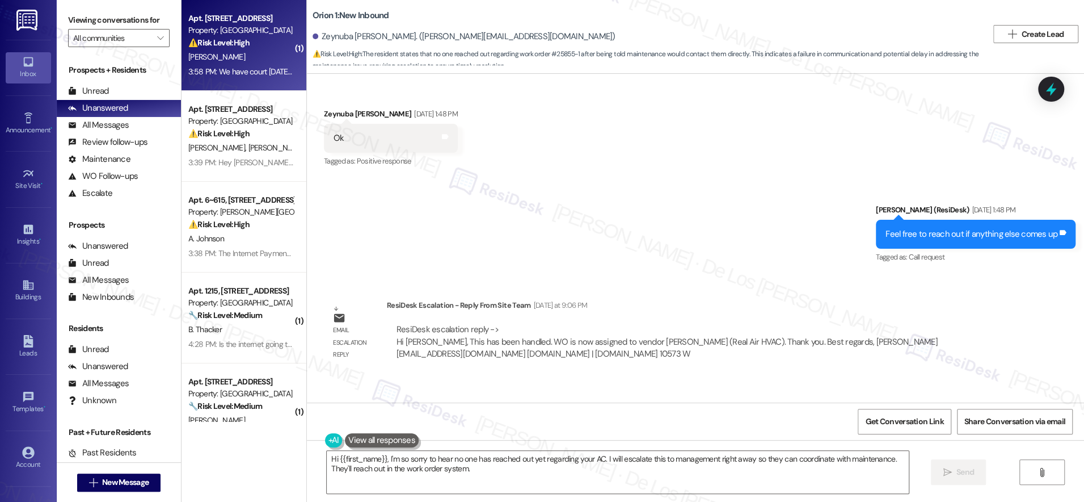
scroll to position [2340, 0]
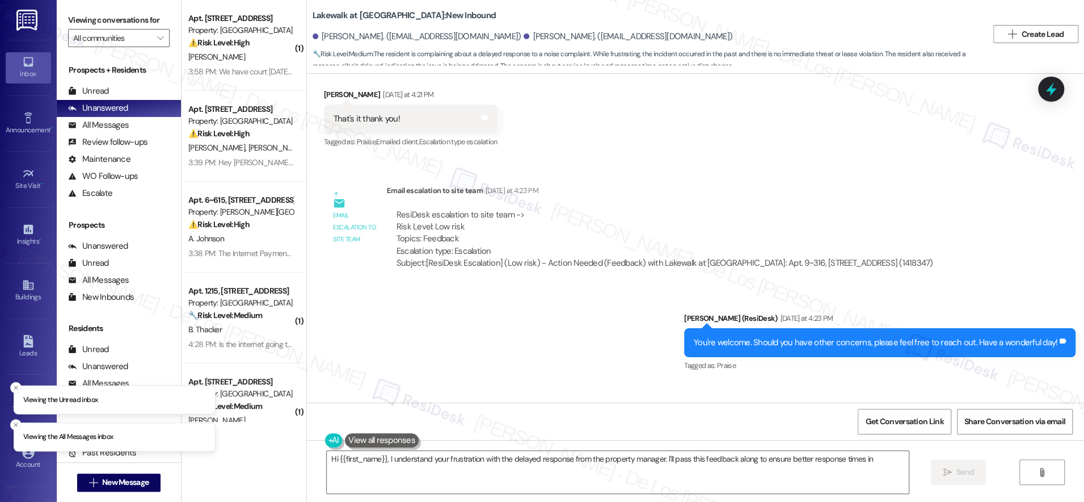
scroll to position [2821, 0]
